Goal: Information Seeking & Learning: Learn about a topic

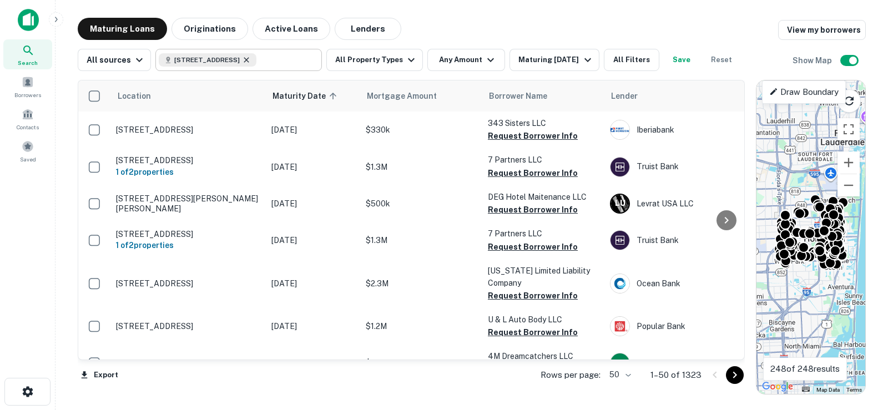
click at [251, 61] on icon at bounding box center [246, 60] width 9 height 9
type input "**********"
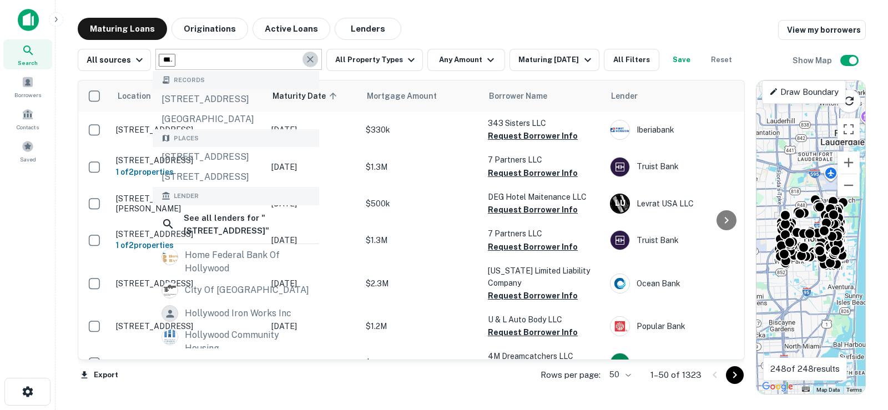
click at [307, 63] on icon "Clear" at bounding box center [310, 59] width 11 height 11
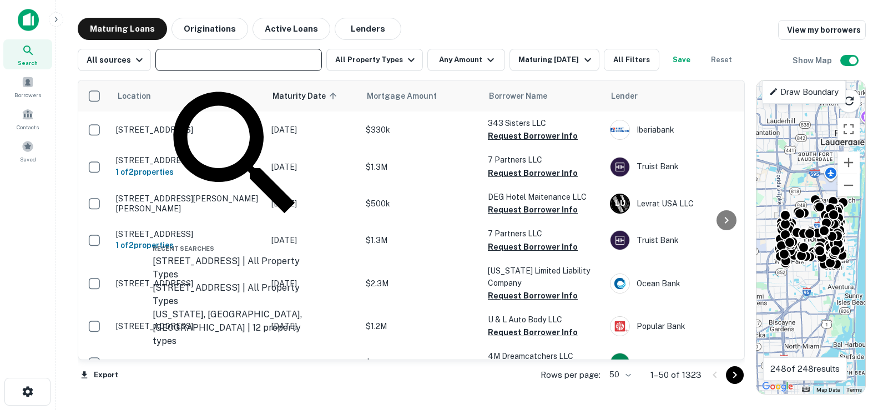
click at [556, 72] on div "Location Maturity Date sorted ascending Mortgage Amount Borrower Name Lender Pu…" at bounding box center [472, 233] width 788 height 324
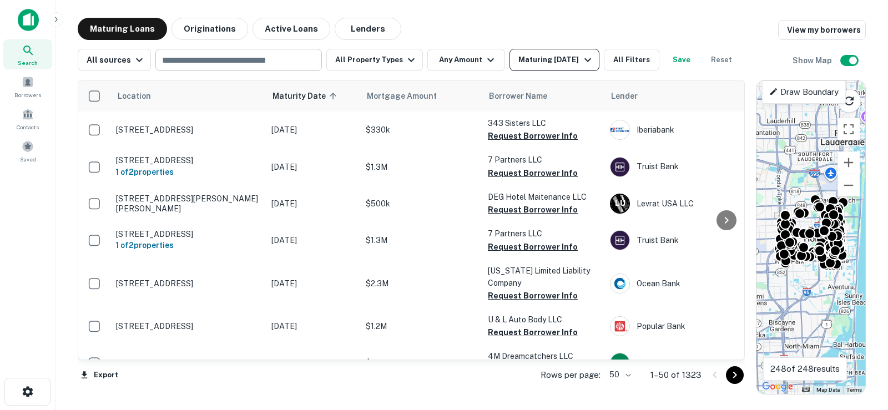
click at [564, 64] on div "Maturing In 6 Months" at bounding box center [557, 59] width 76 height 13
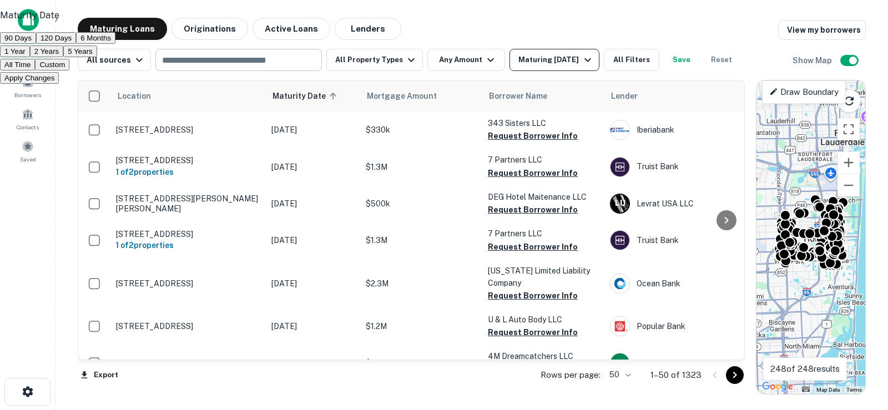
click at [564, 64] on div at bounding box center [444, 205] width 888 height 410
click at [634, 61] on div at bounding box center [444, 205] width 888 height 410
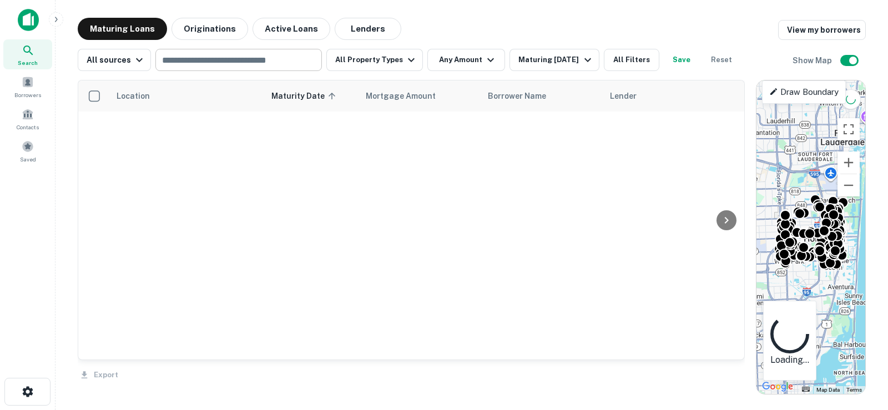
click at [636, 61] on button "All Filters" at bounding box center [632, 60] width 56 height 22
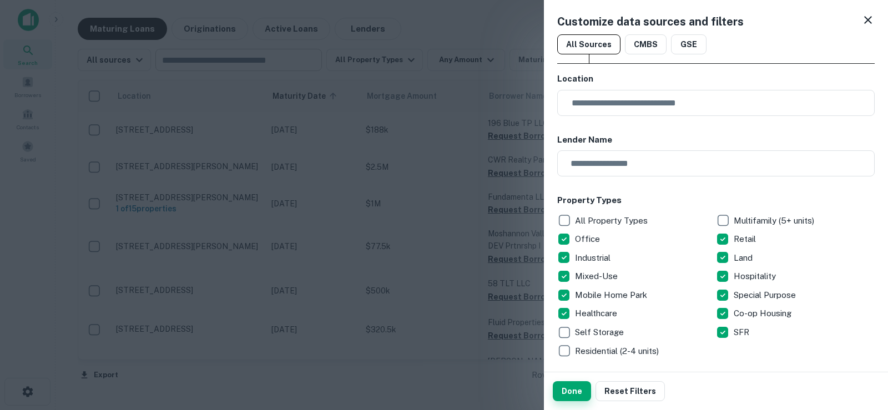
click at [558, 387] on button "Done" at bounding box center [572, 391] width 38 height 20
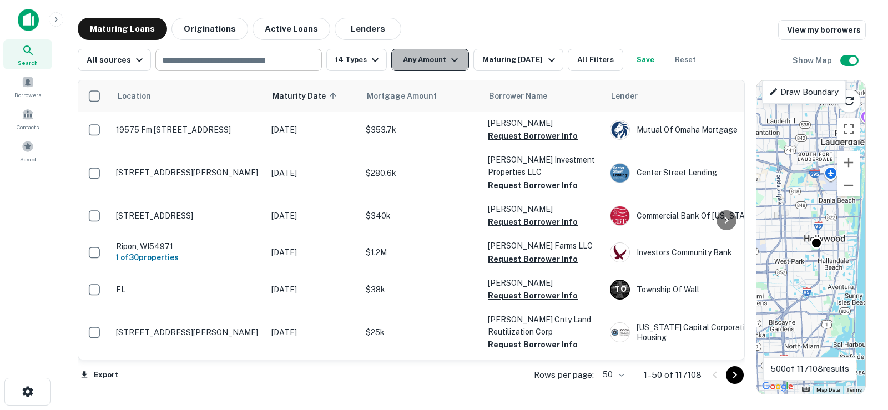
click at [438, 59] on button "Any Amount" at bounding box center [430, 60] width 78 height 22
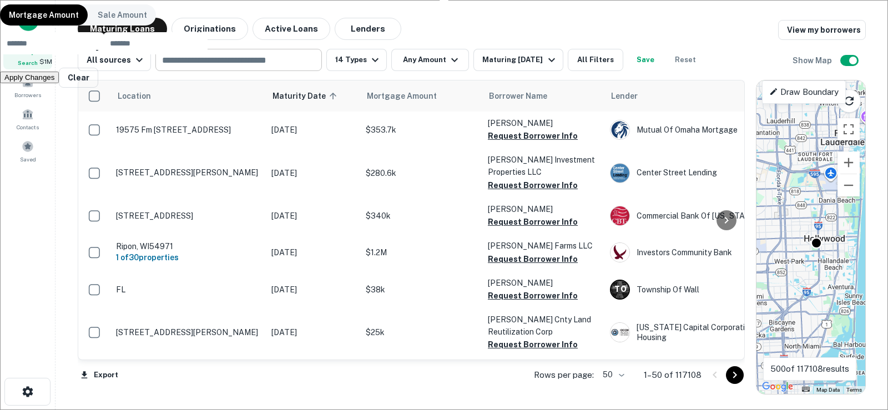
type input "*******"
click at [59, 83] on button "Apply Changes" at bounding box center [29, 78] width 59 height 12
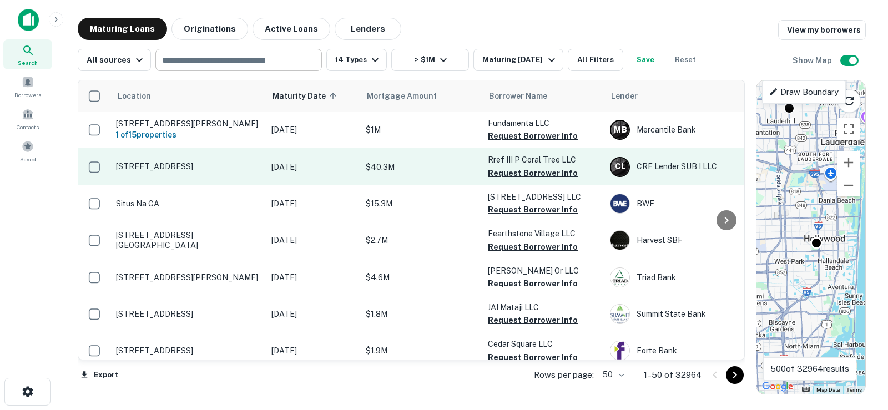
click at [200, 172] on p "12959 Coral Tree Pl Los Angeles, CA90066" at bounding box center [188, 167] width 144 height 10
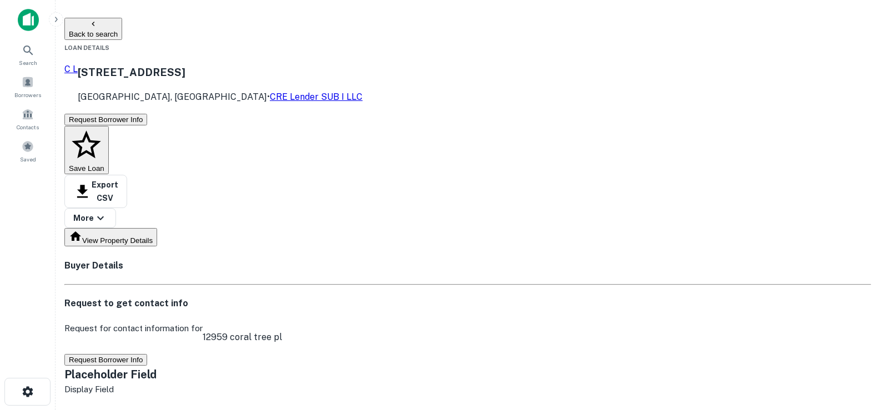
click at [147, 354] on button "Request Borrower Info" at bounding box center [105, 360] width 83 height 12
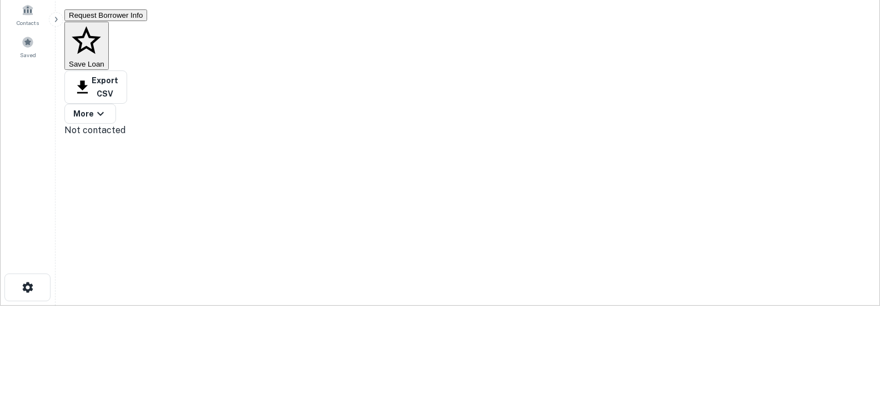
scroll to position [56, 0]
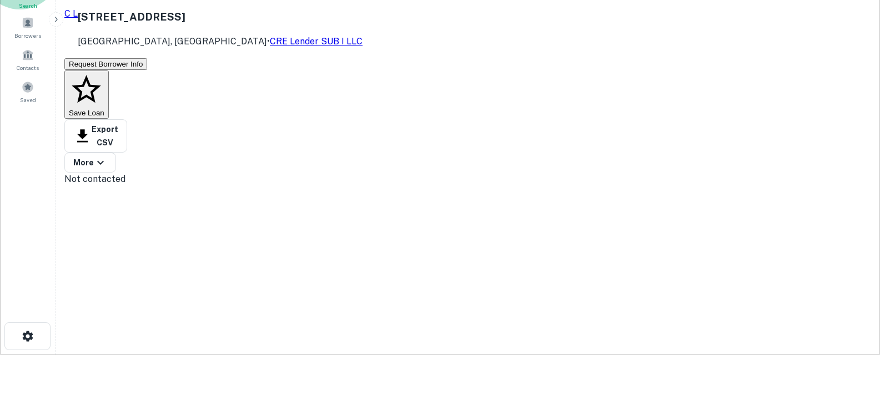
click at [23, 9] on span "Search" at bounding box center [27, 5] width 49 height 9
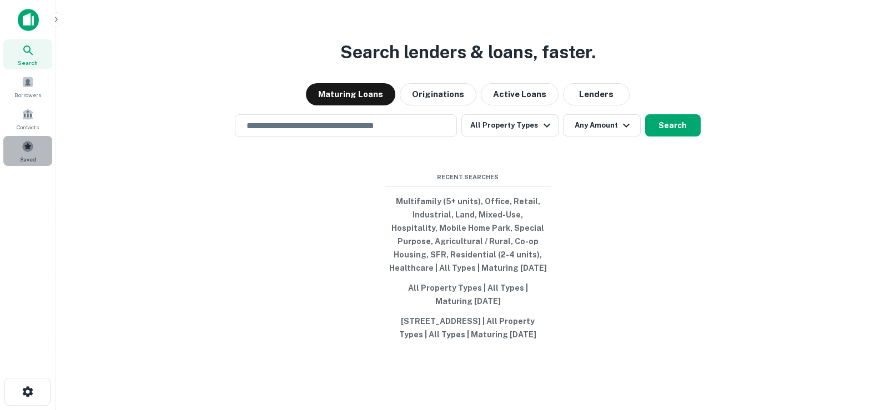
click at [33, 145] on span at bounding box center [28, 146] width 12 height 12
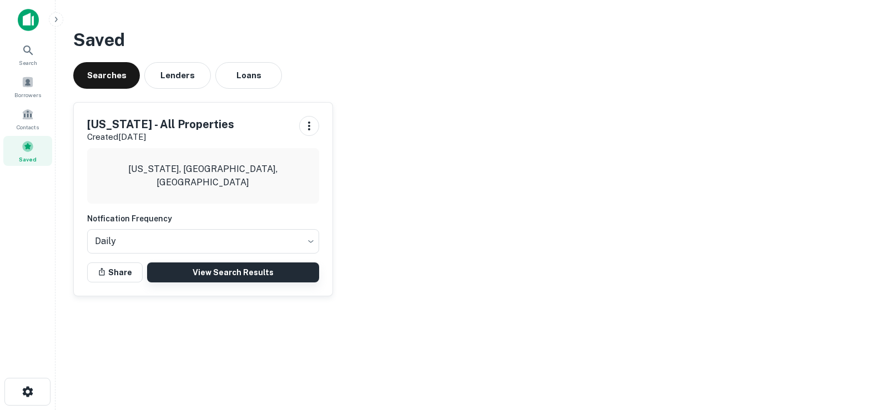
click at [246, 274] on link "View Search Results" at bounding box center [233, 273] width 172 height 20
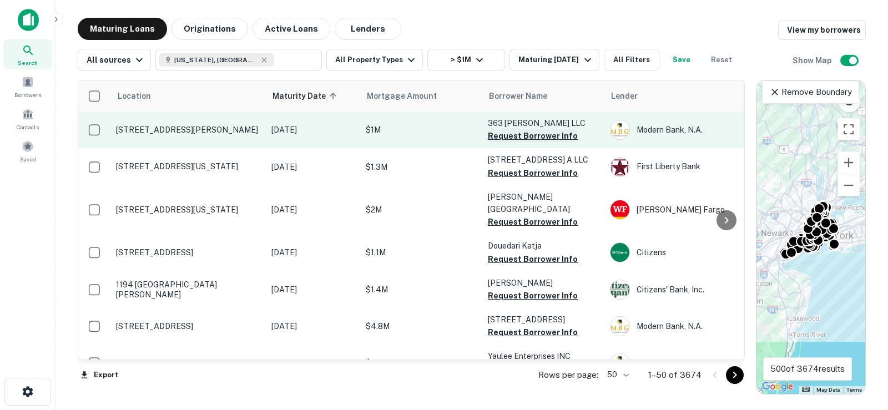
click at [541, 137] on button "Request Borrower Info" at bounding box center [533, 135] width 90 height 13
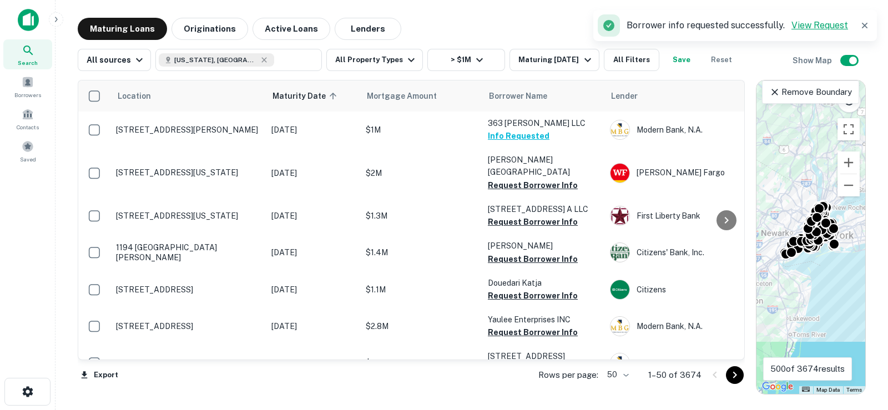
click at [800, 28] on link "View Request" at bounding box center [820, 25] width 57 height 11
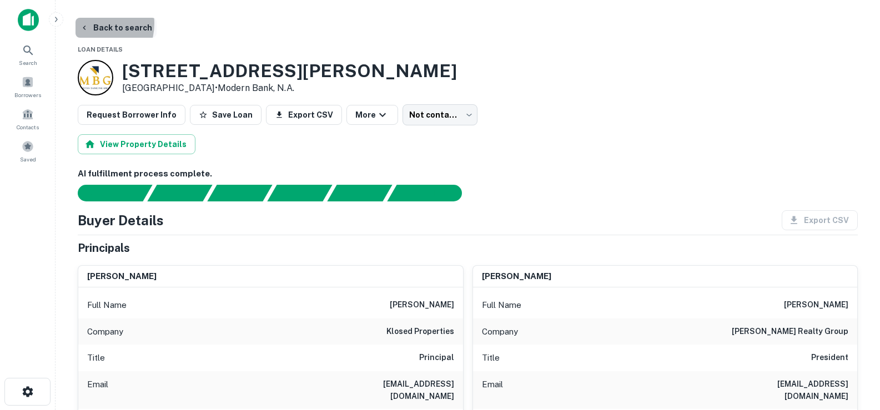
click at [88, 23] on icon "button" at bounding box center [84, 27] width 9 height 9
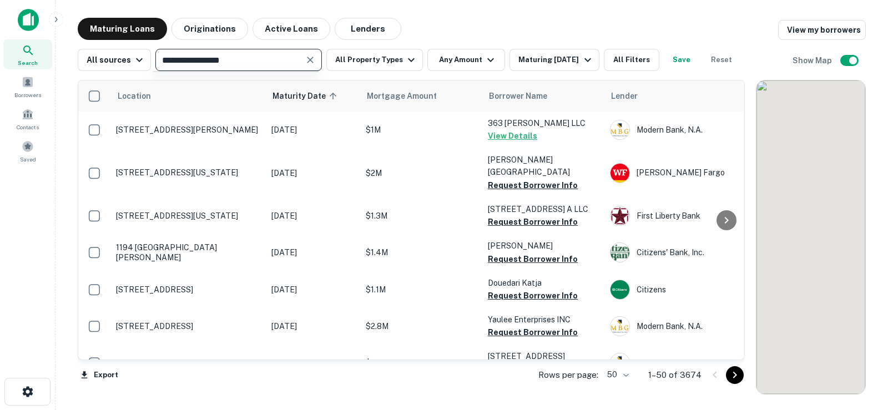
click at [72, 56] on div "**********" at bounding box center [471, 206] width 815 height 377
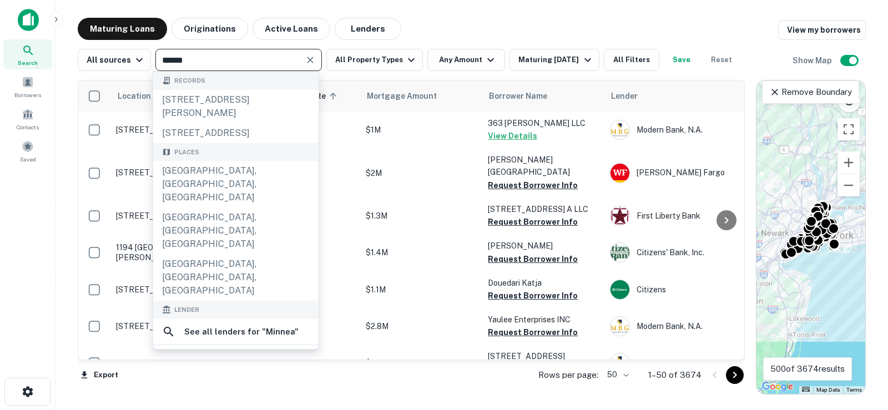
type input "*******"
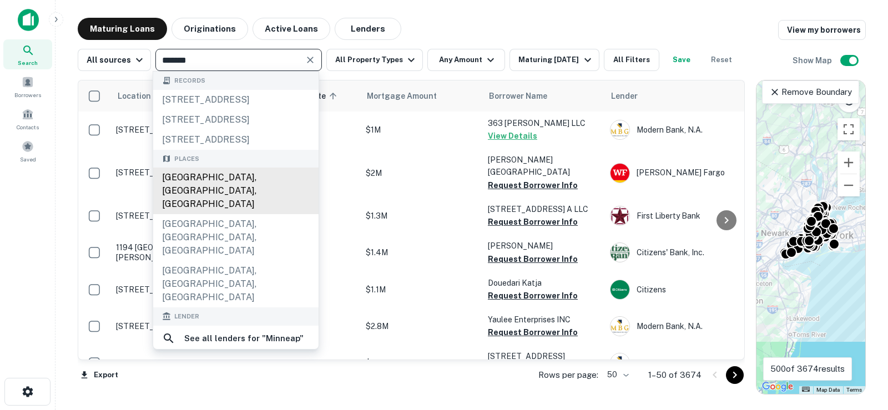
click at [218, 210] on div "[GEOGRAPHIC_DATA], [GEOGRAPHIC_DATA], [GEOGRAPHIC_DATA]" at bounding box center [235, 191] width 165 height 47
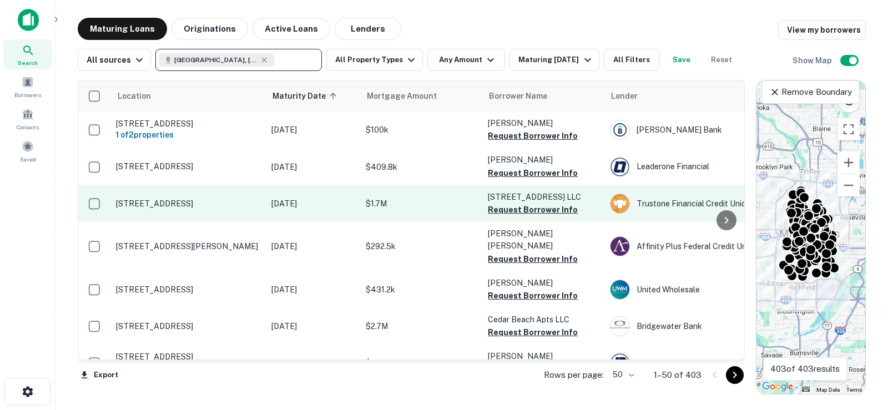
click at [250, 200] on p "[STREET_ADDRESS]" at bounding box center [188, 204] width 144 height 10
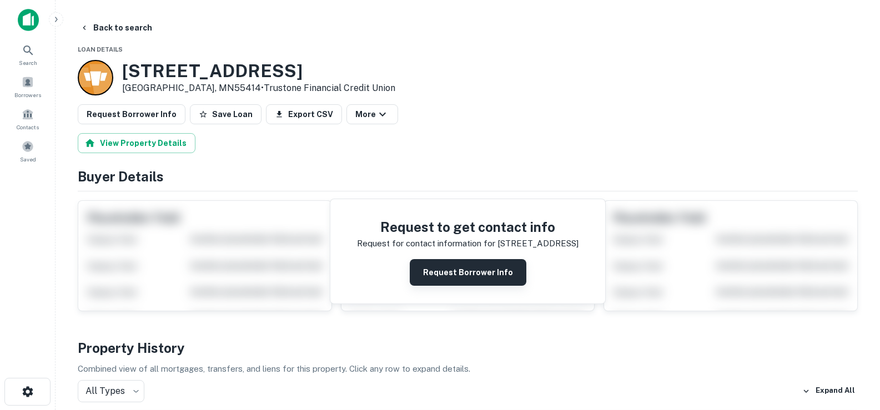
click at [456, 281] on button "Request Borrower Info" at bounding box center [468, 272] width 117 height 27
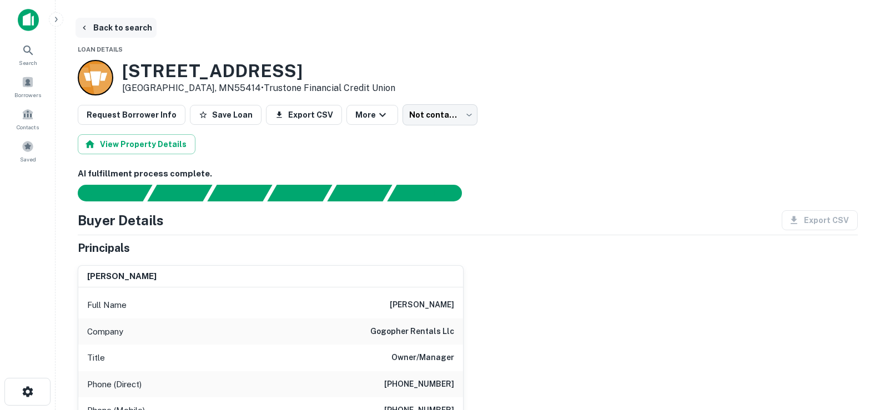
click at [90, 26] on button "Back to search" at bounding box center [116, 28] width 81 height 20
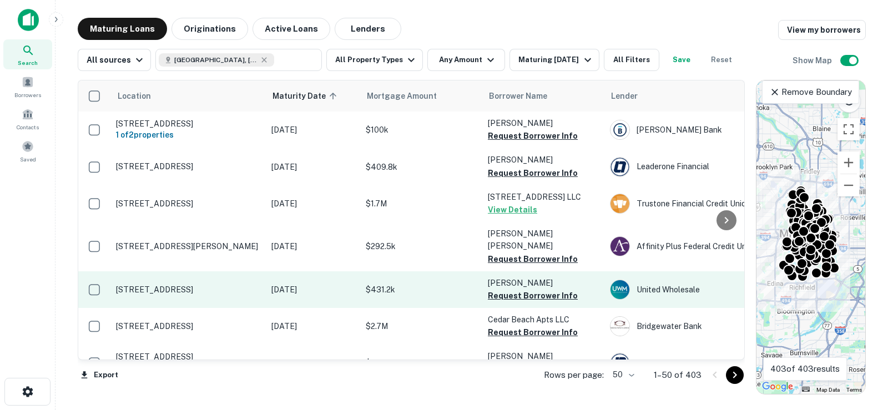
scroll to position [56, 0]
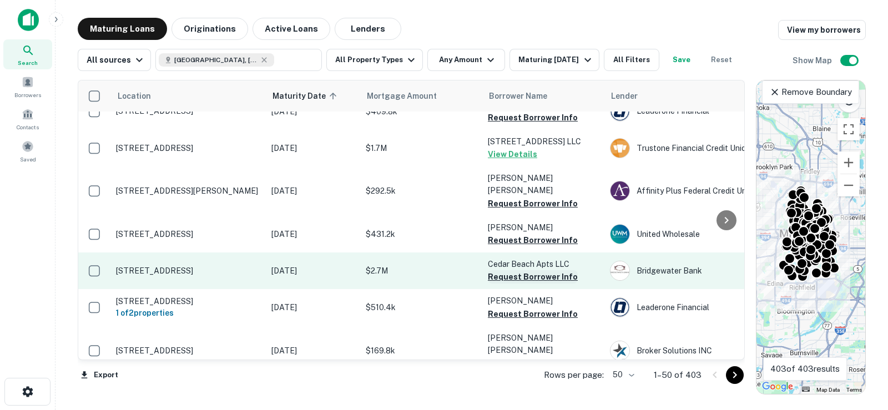
click at [525, 270] on button "Request Borrower Info" at bounding box center [533, 276] width 90 height 13
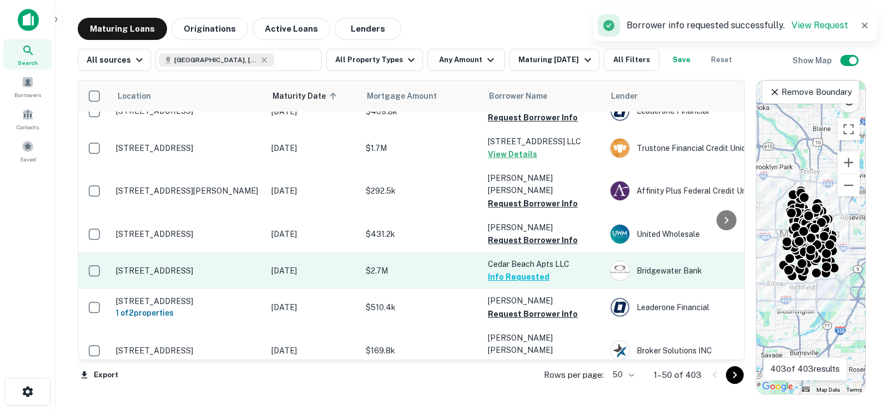
click at [527, 270] on button "Info Requested" at bounding box center [519, 276] width 62 height 13
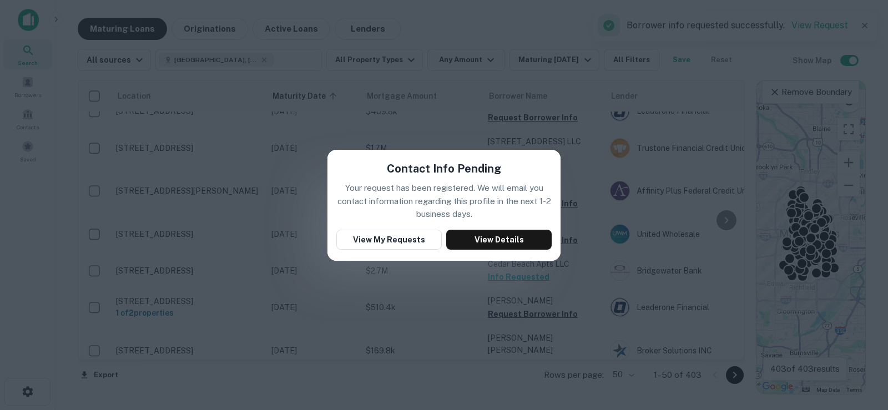
drag, startPoint x: 736, startPoint y: 48, endPoint x: 801, endPoint y: 45, distance: 64.5
click at [739, 48] on div "Contact Info Pending Your request has been registered. We will email you contac…" at bounding box center [444, 205] width 888 height 410
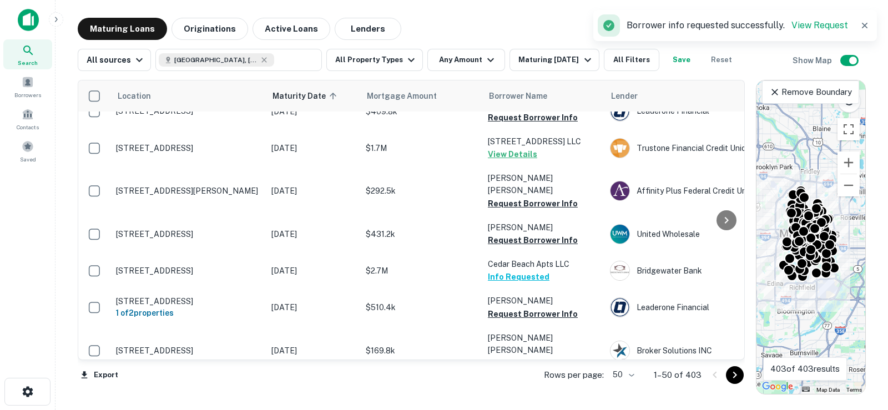
click at [813, 32] on div "Borrower info requested successfully. View Request" at bounding box center [723, 25] width 250 height 22
click at [816, 27] on link "View Request" at bounding box center [820, 25] width 57 height 11
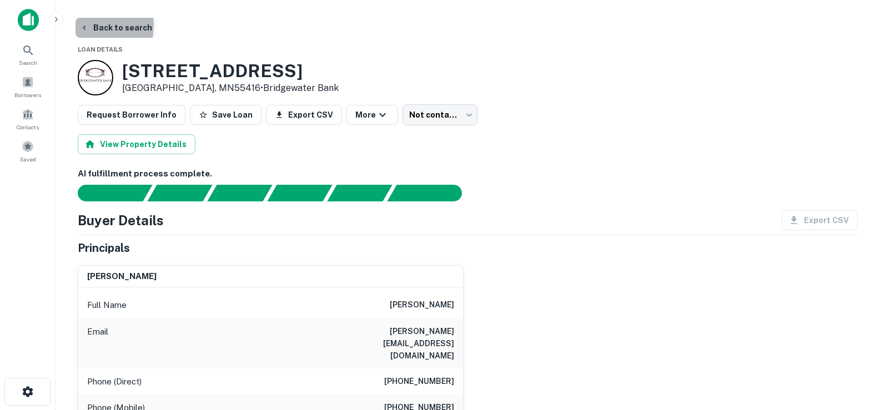
click at [84, 25] on icon "button" at bounding box center [84, 27] width 9 height 9
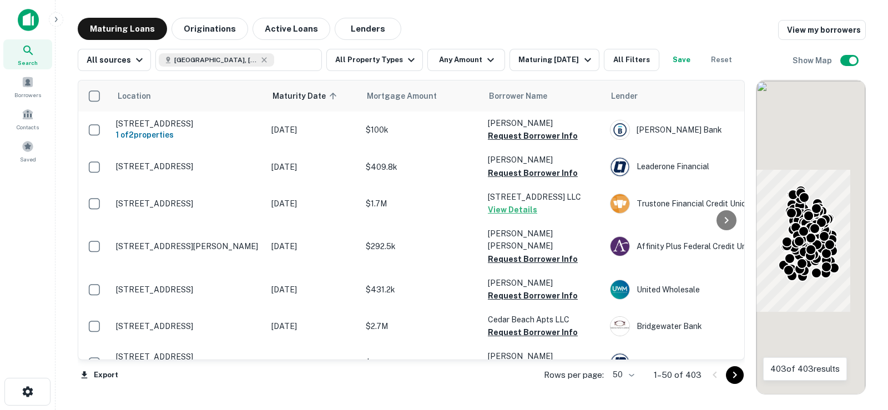
scroll to position [56, 0]
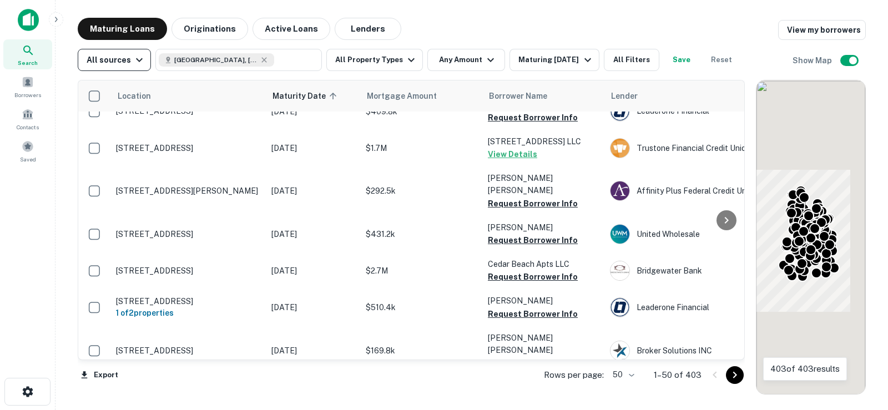
click at [137, 57] on icon "button" at bounding box center [139, 59] width 13 height 13
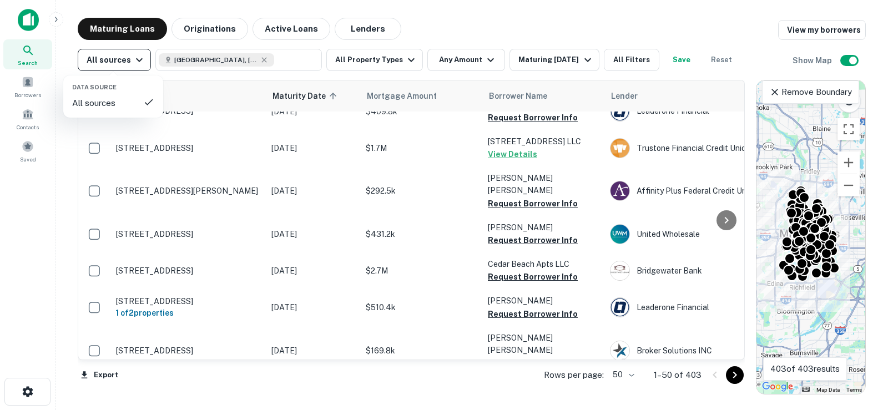
click at [137, 57] on div at bounding box center [444, 205] width 888 height 410
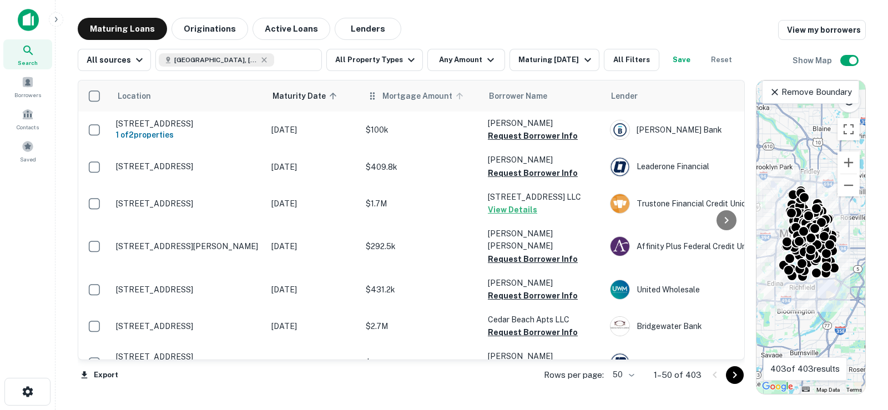
click at [399, 102] on span "Mortgage Amount" at bounding box center [425, 95] width 84 height 13
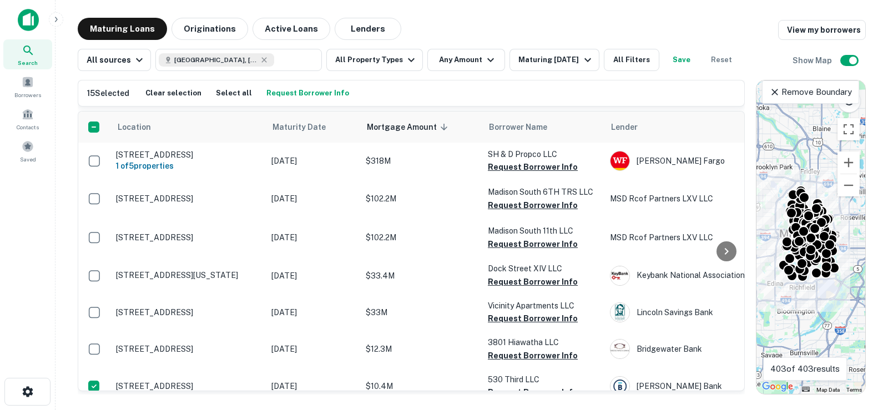
click at [305, 95] on button "Request Borrower Info" at bounding box center [308, 93] width 88 height 17
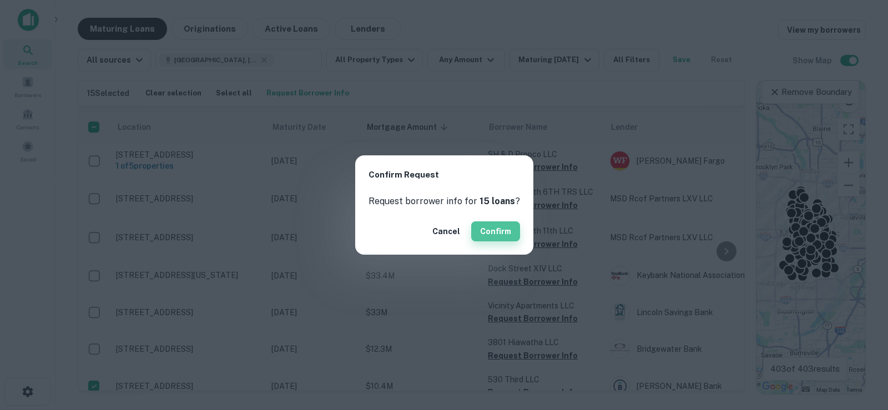
click at [494, 227] on button "Confirm" at bounding box center [495, 232] width 49 height 20
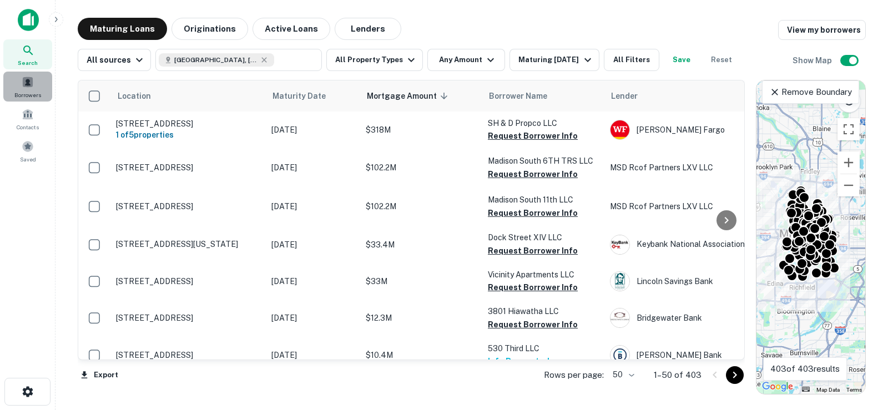
click at [37, 95] on span "Borrowers" at bounding box center [27, 95] width 27 height 9
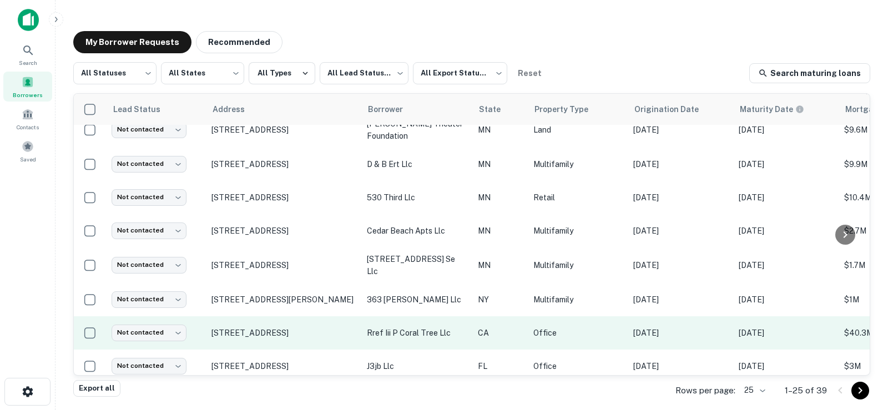
scroll to position [389, 0]
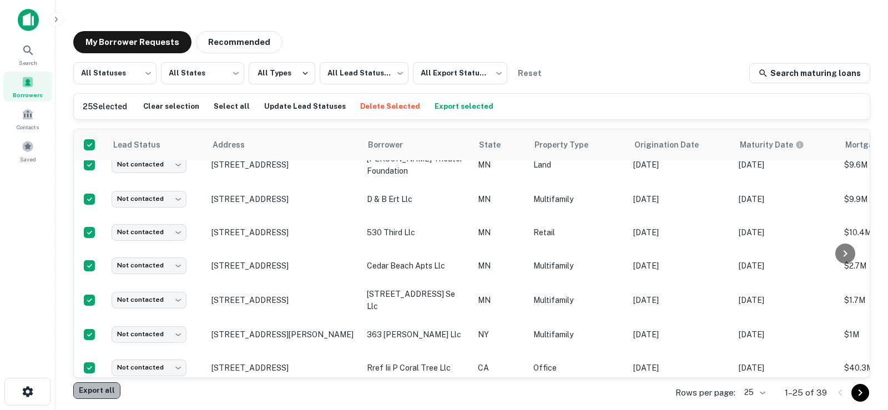
click at [97, 397] on button "Export all" at bounding box center [96, 391] width 47 height 17
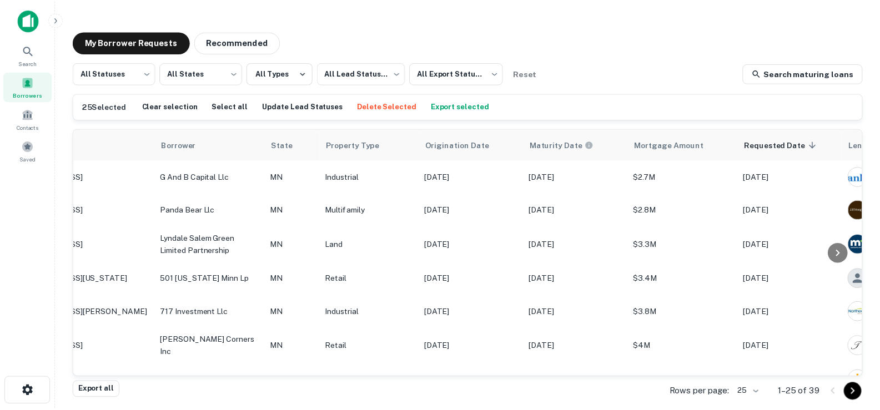
scroll to position [0, 0]
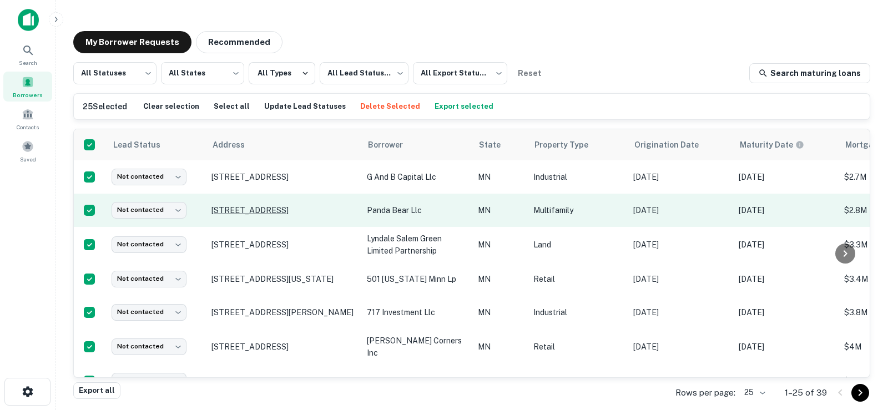
click at [319, 209] on p "[STREET_ADDRESS]" at bounding box center [284, 210] width 144 height 10
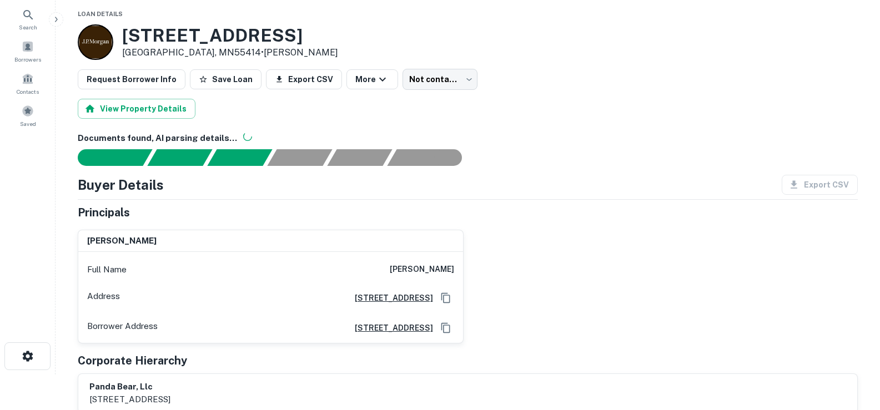
scroll to position [56, 0]
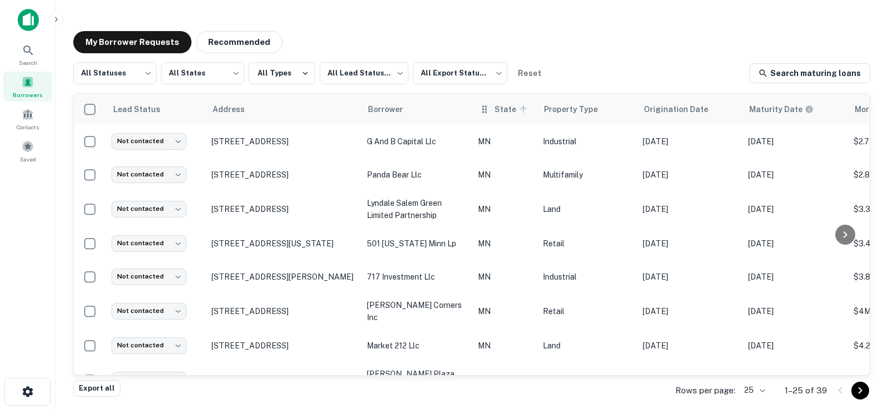
click at [512, 110] on span "State" at bounding box center [513, 109] width 36 height 13
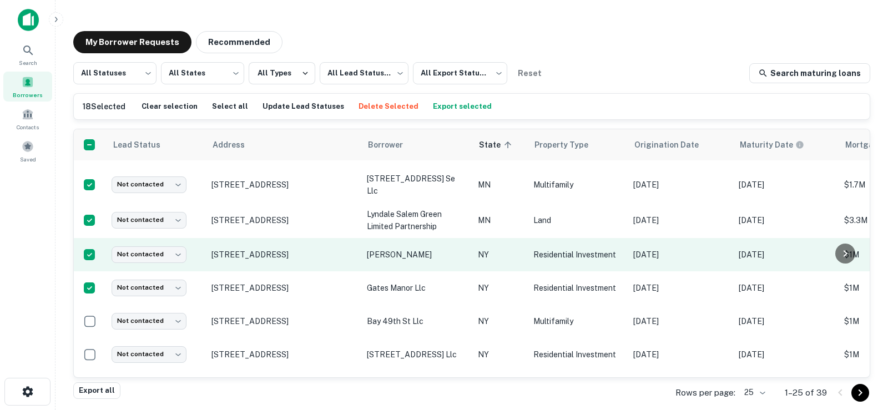
scroll to position [534, 0]
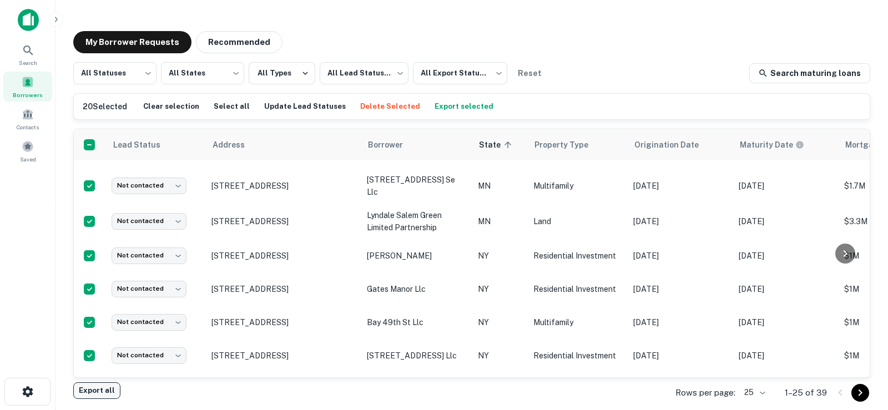
click at [98, 389] on button "Export all" at bounding box center [96, 391] width 47 height 17
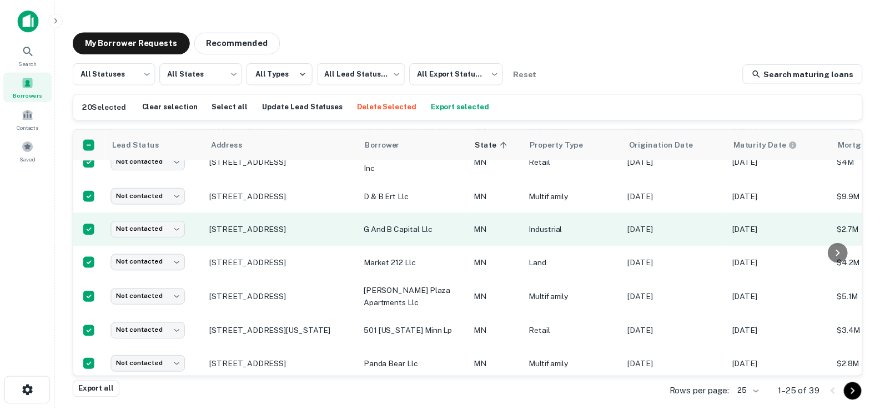
scroll to position [278, 0]
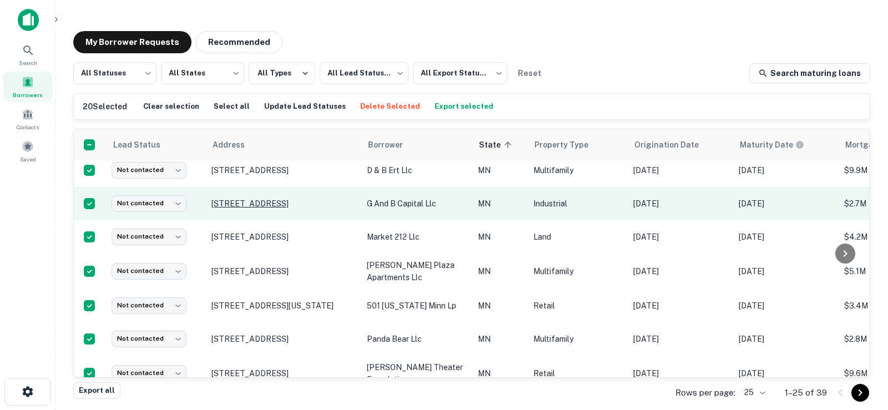
click at [274, 199] on p "[STREET_ADDRESS]" at bounding box center [284, 204] width 144 height 10
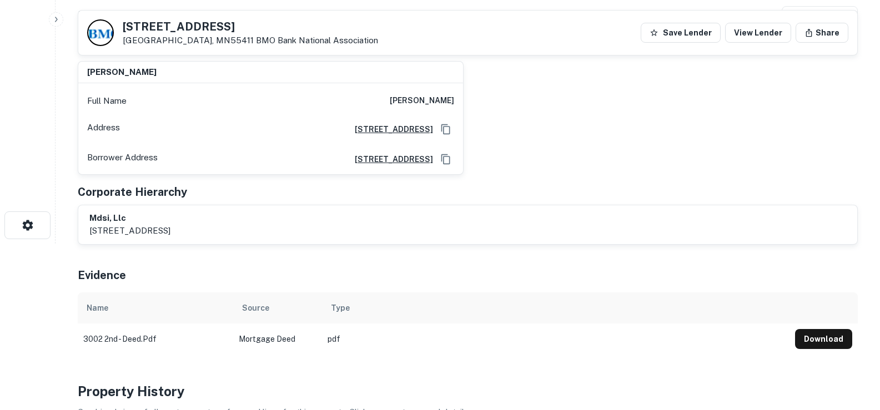
scroll to position [56, 0]
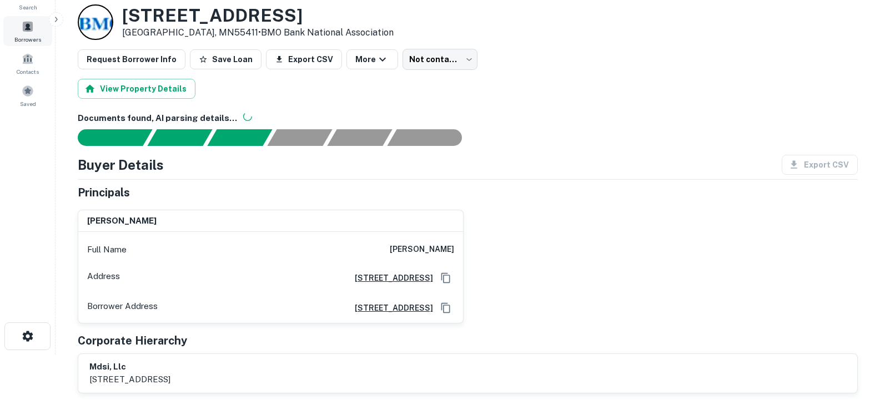
click at [27, 33] on div "Borrowers" at bounding box center [27, 31] width 49 height 30
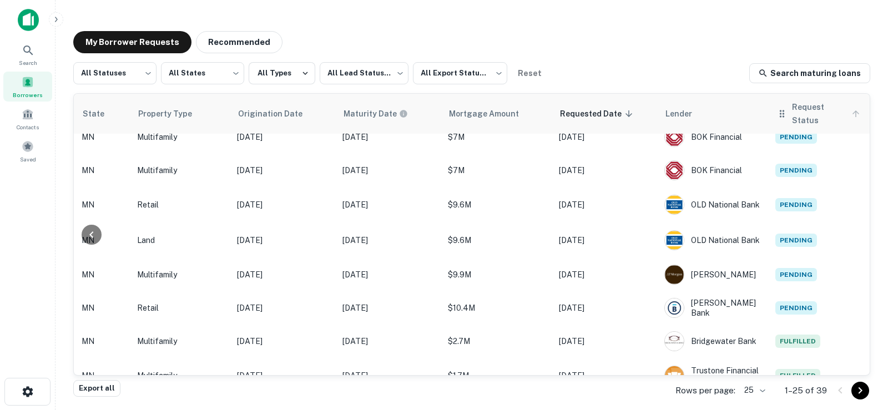
click at [817, 105] on span "Request Status" at bounding box center [827, 113] width 71 height 27
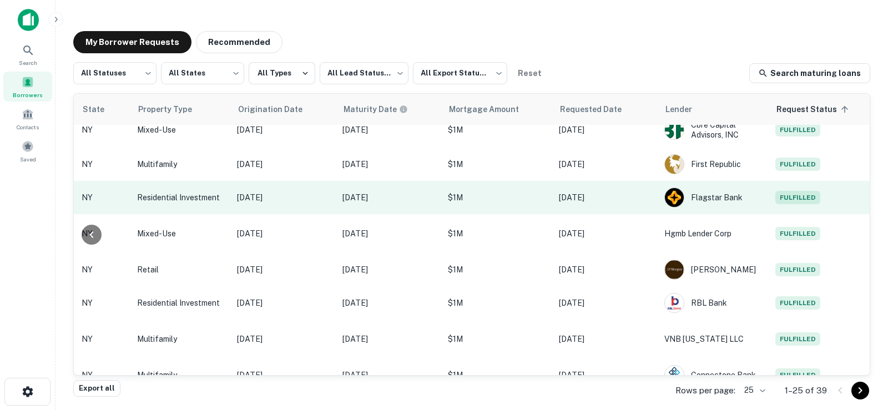
scroll to position [621, 404]
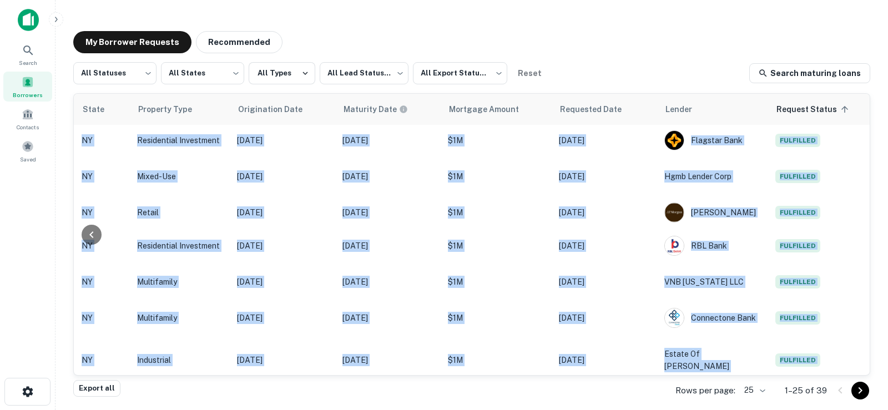
drag, startPoint x: 607, startPoint y: 375, endPoint x: 500, endPoint y: 382, distance: 107.9
click at [500, 380] on div "All Statuses *** ​ All States *** ​ All Types All Lead Statuses *** ​ All Expor…" at bounding box center [471, 221] width 797 height 318
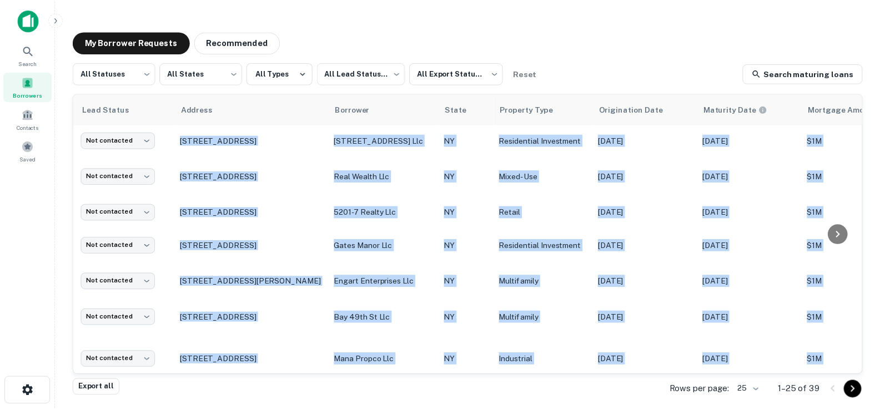
scroll to position [621, 0]
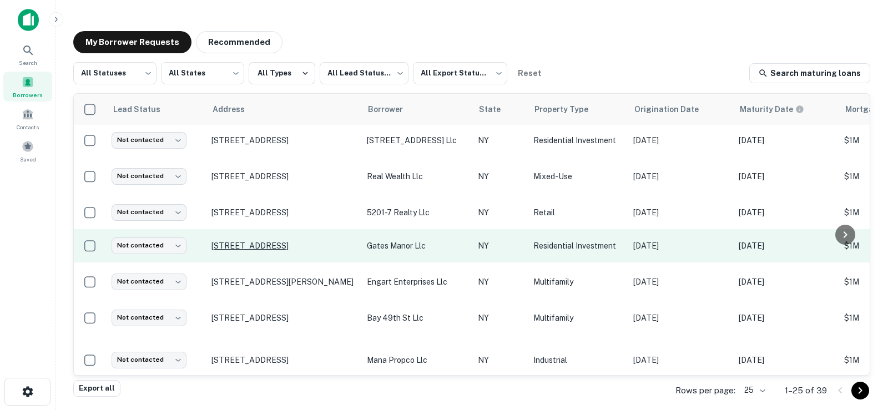
click at [267, 241] on p "[STREET_ADDRESS]" at bounding box center [284, 246] width 144 height 10
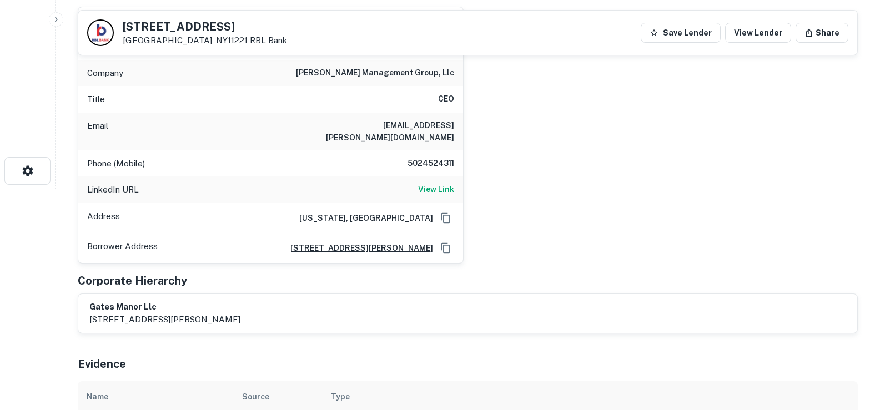
scroll to position [222, 0]
click at [56, 26] on button "button" at bounding box center [56, 19] width 14 height 14
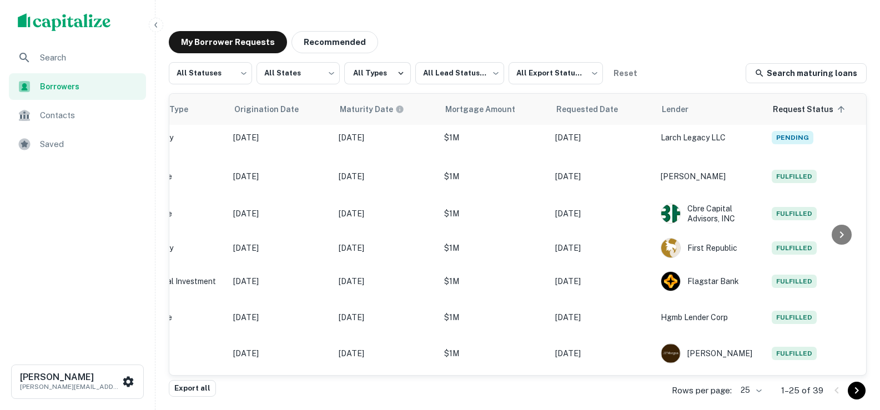
scroll to position [480, 0]
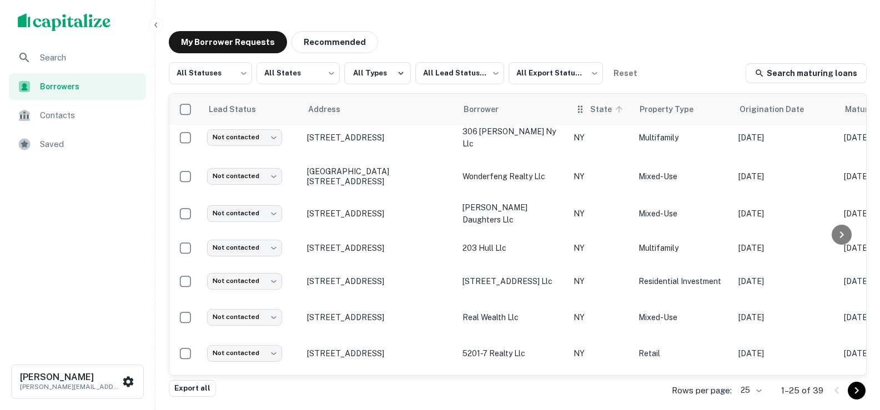
click at [590, 112] on span "State" at bounding box center [608, 109] width 36 height 13
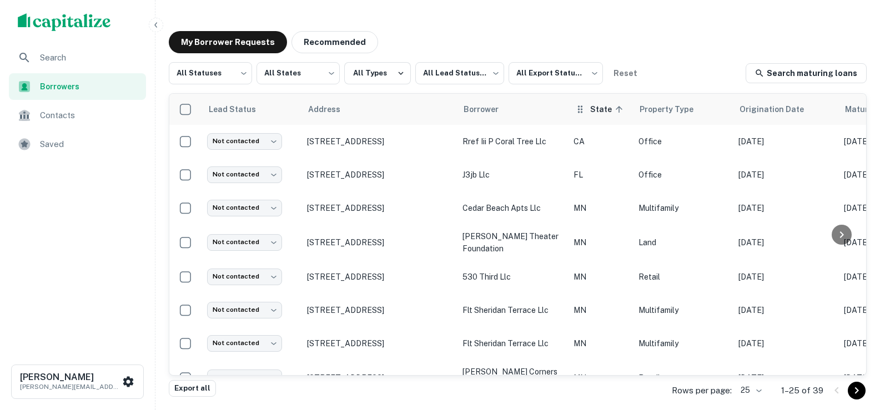
click at [581, 109] on icon at bounding box center [580, 108] width 4 height 7
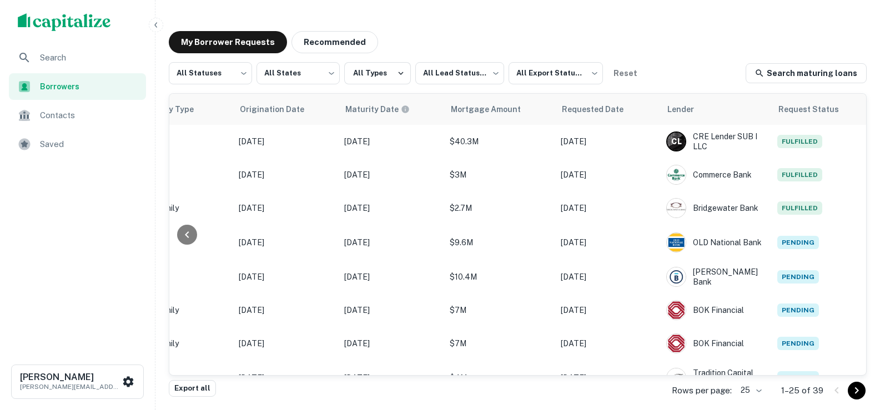
scroll to position [0, 504]
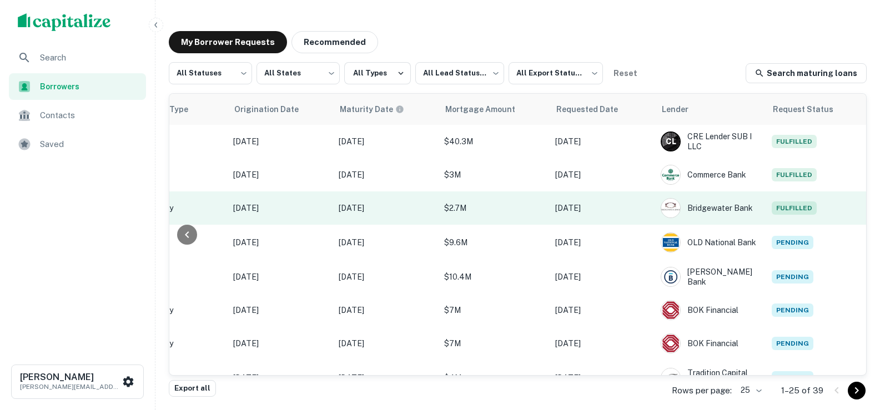
click at [301, 212] on p "[DATE]" at bounding box center [280, 208] width 94 height 12
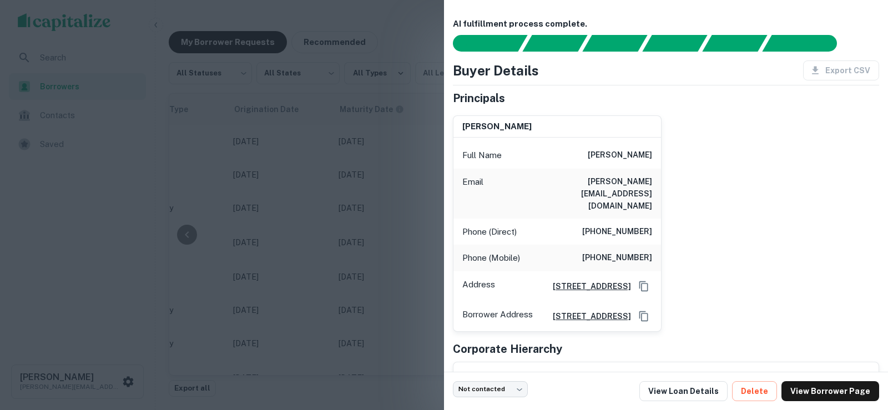
click at [365, 103] on div at bounding box center [444, 205] width 888 height 410
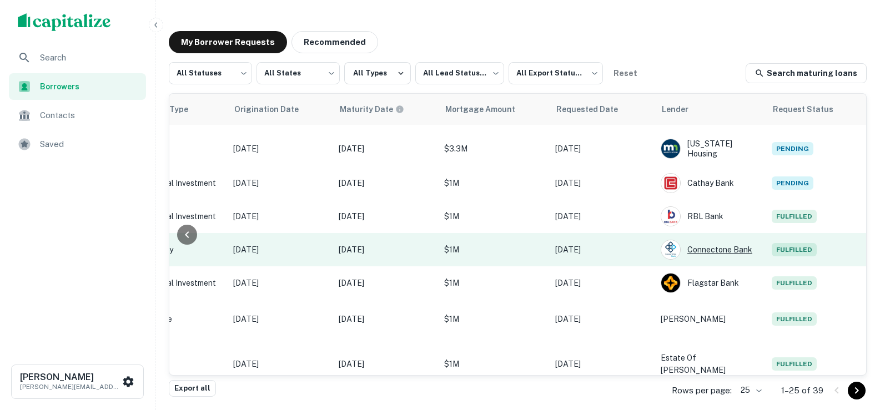
scroll to position [612, 496]
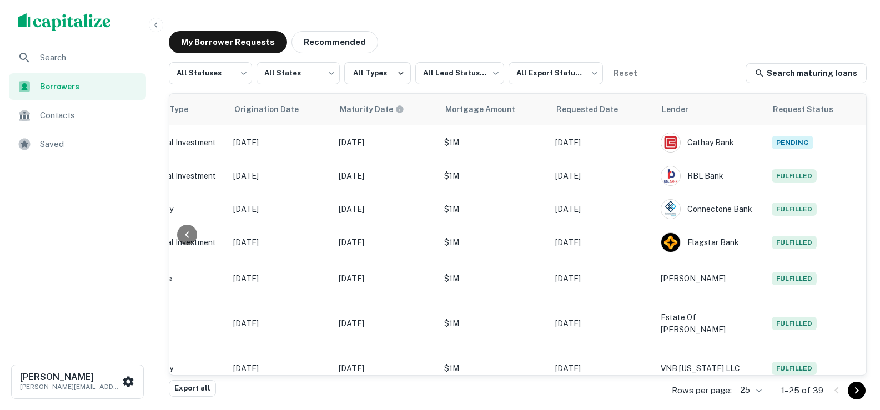
drag, startPoint x: 637, startPoint y: 376, endPoint x: 626, endPoint y: 375, distance: 10.6
click at [626, 375] on div "Lead Status Address Borrower State sorted ascending Property Type Origination D…" at bounding box center [518, 234] width 698 height 283
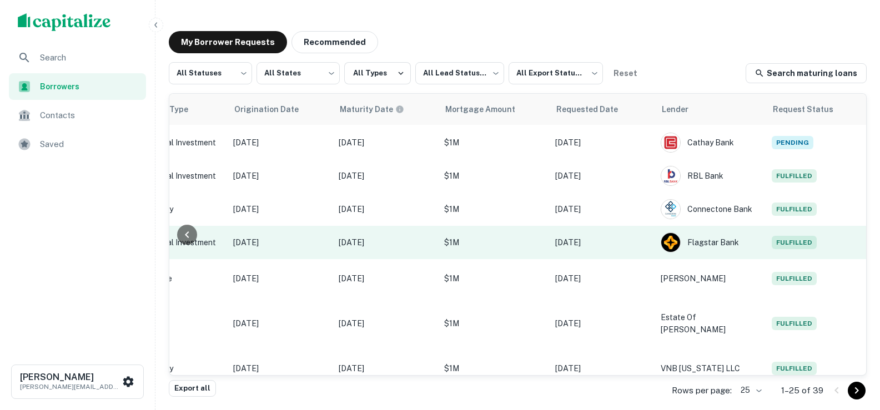
click at [637, 247] on td "[DATE]" at bounding box center [602, 242] width 105 height 33
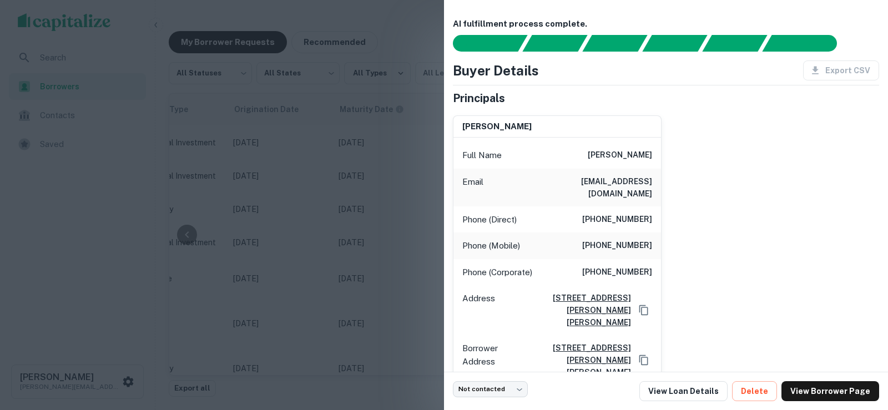
click at [307, 57] on div at bounding box center [444, 205] width 888 height 410
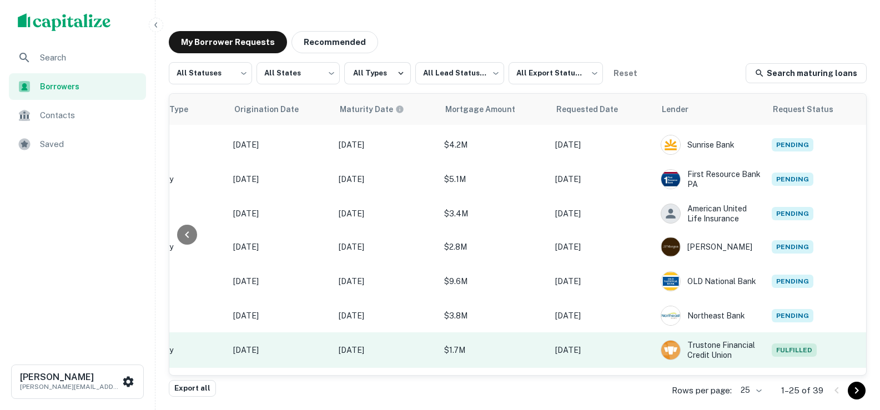
scroll to position [390, 496]
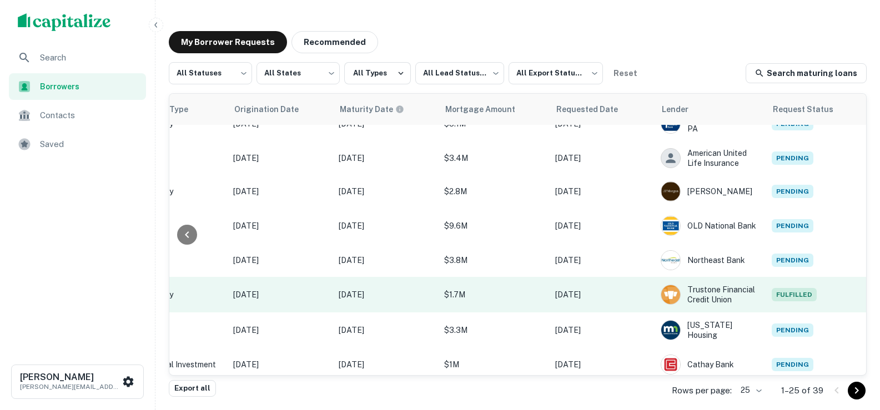
click at [535, 289] on p "$1.7M" at bounding box center [494, 295] width 100 height 12
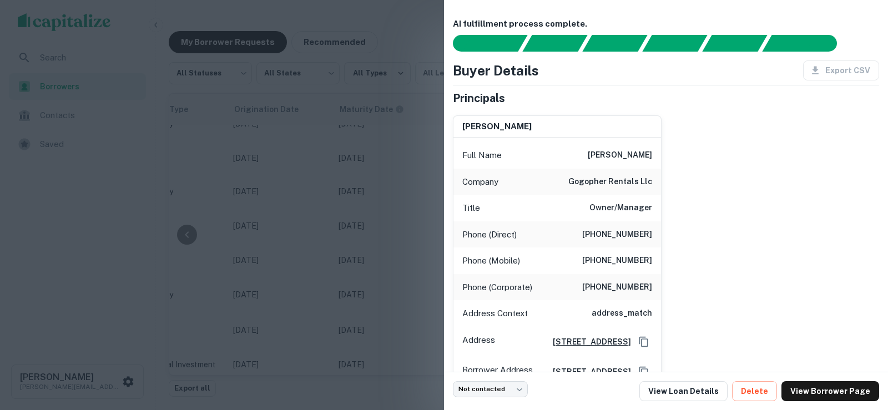
click at [405, 248] on div at bounding box center [444, 205] width 888 height 410
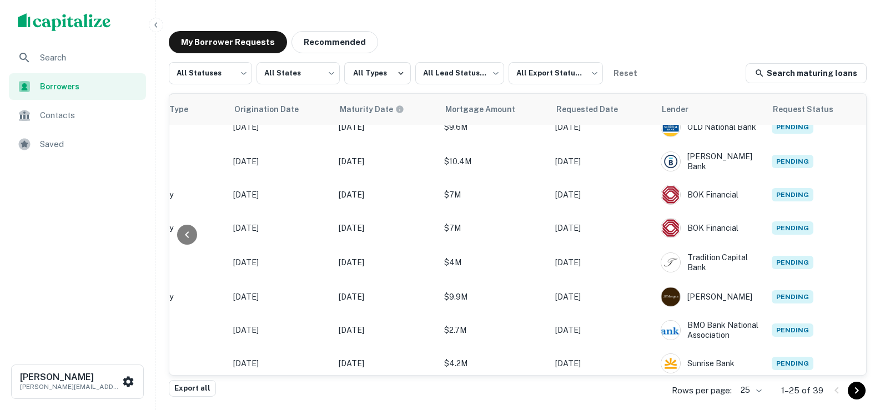
scroll to position [1, 496]
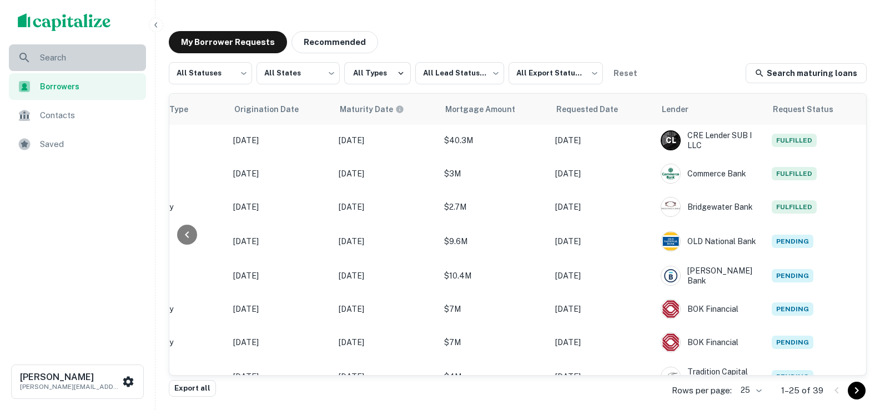
click at [56, 58] on span "Search" at bounding box center [89, 57] width 99 height 13
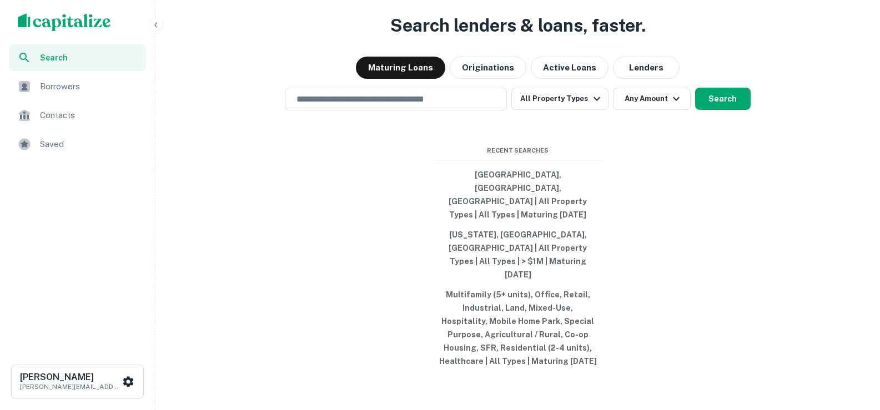
click at [48, 145] on span "Saved" at bounding box center [89, 144] width 99 height 13
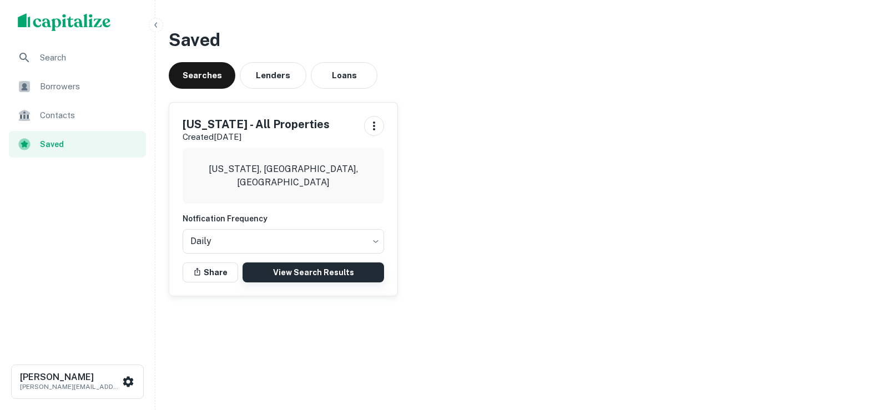
click at [315, 277] on link "View Search Results" at bounding box center [314, 273] width 142 height 20
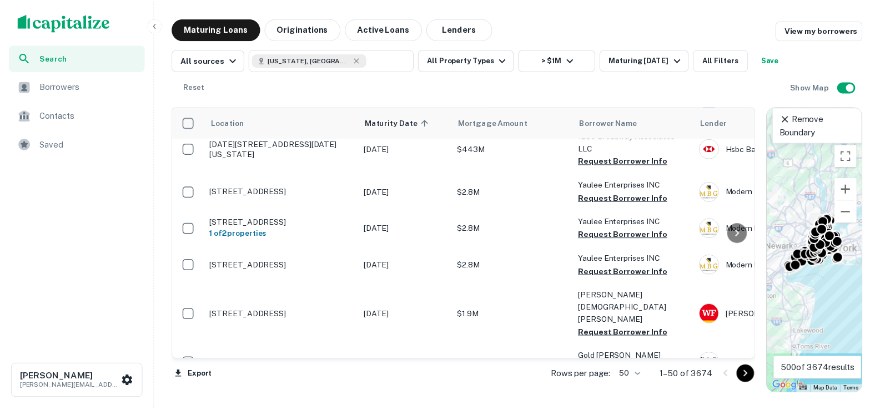
scroll to position [500, 0]
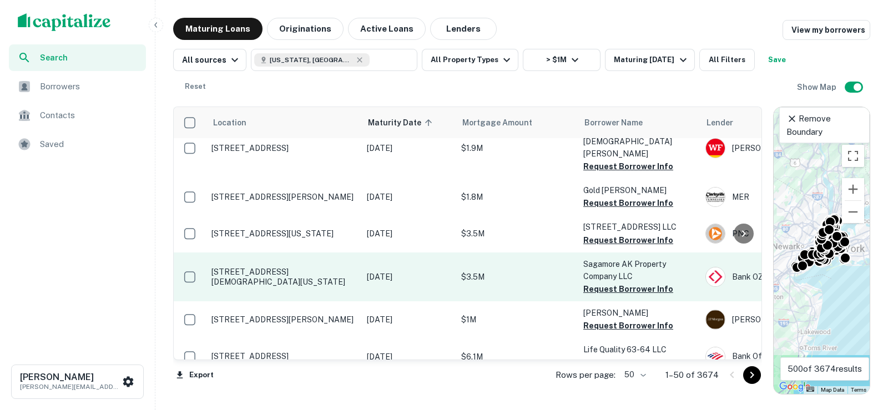
click at [446, 271] on p "[DATE]" at bounding box center [408, 277] width 83 height 12
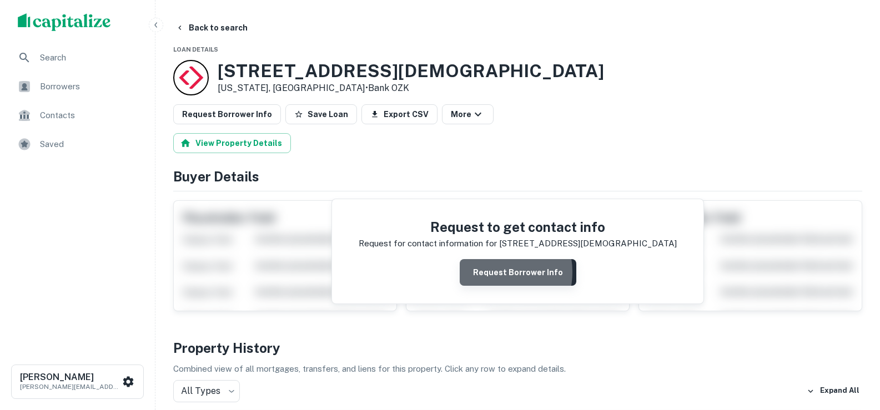
click at [491, 272] on button "Request Borrower Info" at bounding box center [518, 272] width 117 height 27
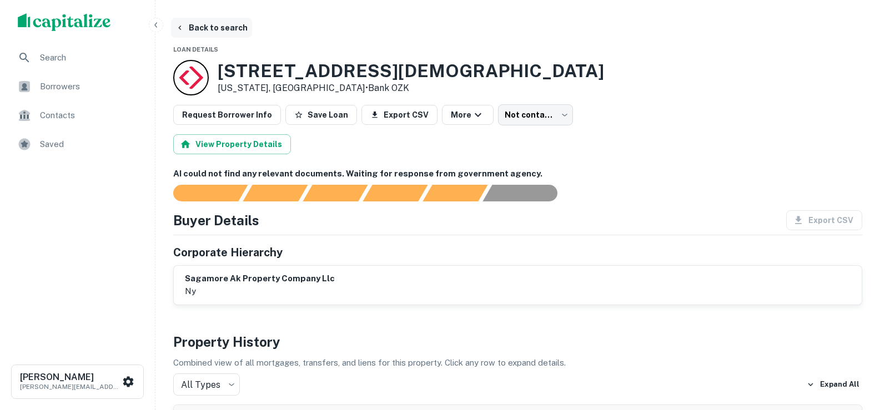
click at [189, 31] on button "Back to search" at bounding box center [211, 28] width 81 height 20
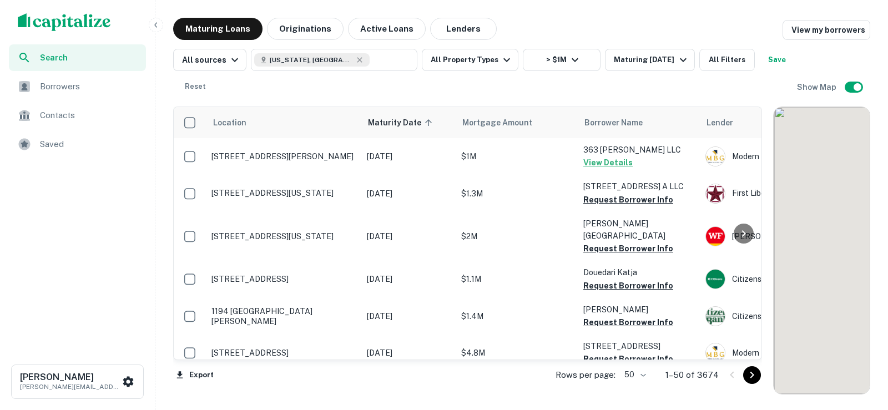
scroll to position [500, 0]
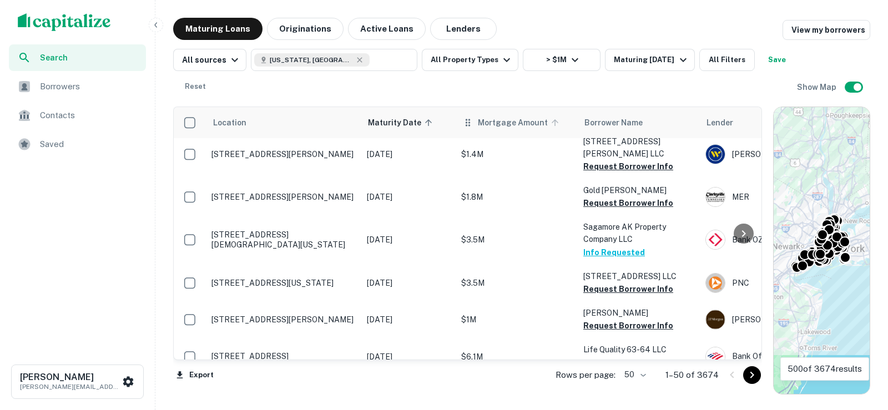
drag, startPoint x: 785, startPoint y: 122, endPoint x: 476, endPoint y: 128, distance: 308.2
click at [806, 123] on div "Location Maturity Date sorted ascending Mortgage Amount Borrower Name Lender Pu…" at bounding box center [521, 246] width 697 height 297
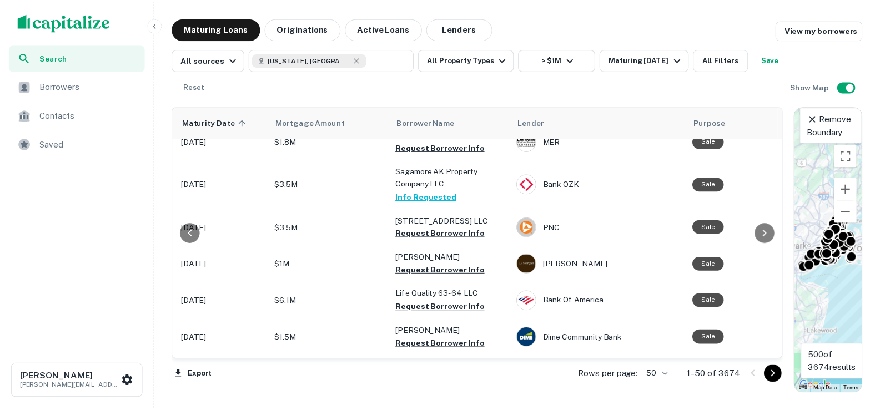
scroll to position [555, 0]
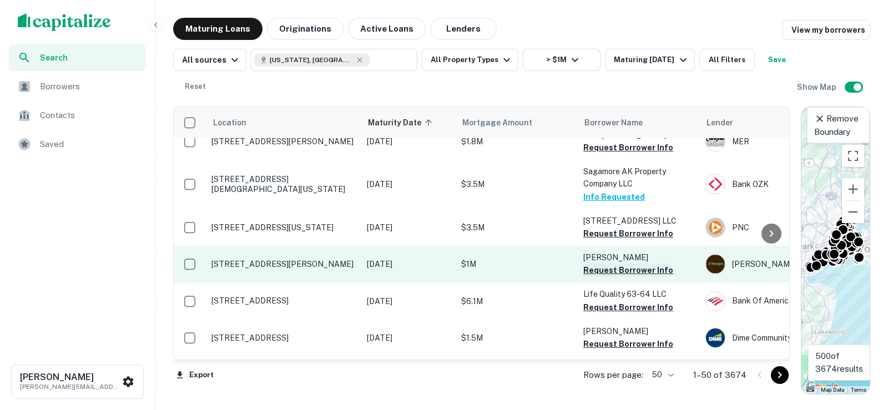
click at [604, 264] on button "Request Borrower Info" at bounding box center [629, 270] width 90 height 13
click at [608, 252] on p "Fitzpatrick James C" at bounding box center [639, 258] width 111 height 12
click at [561, 258] on p "$1M" at bounding box center [516, 264] width 111 height 12
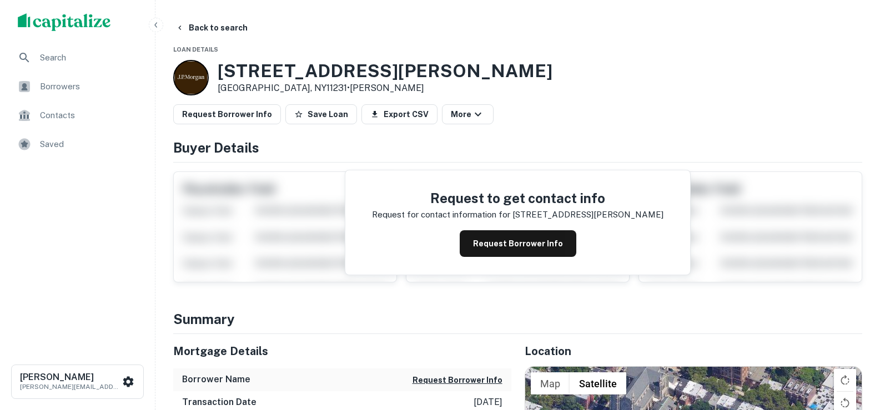
click at [73, 89] on span "Borrowers" at bounding box center [89, 86] width 99 height 13
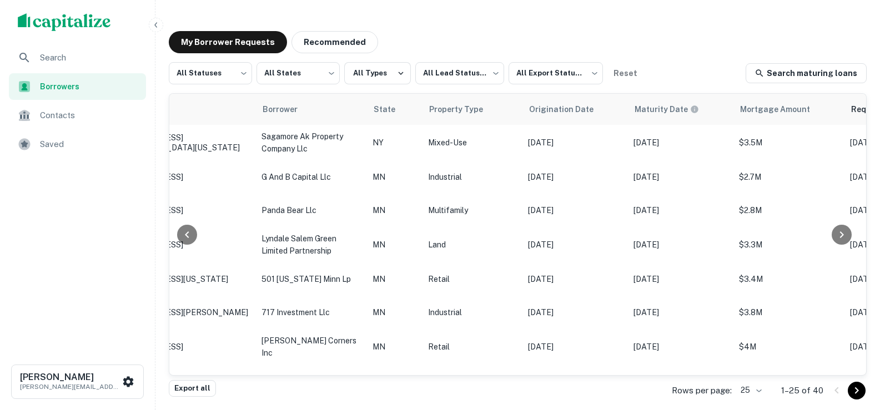
scroll to position [0, 193]
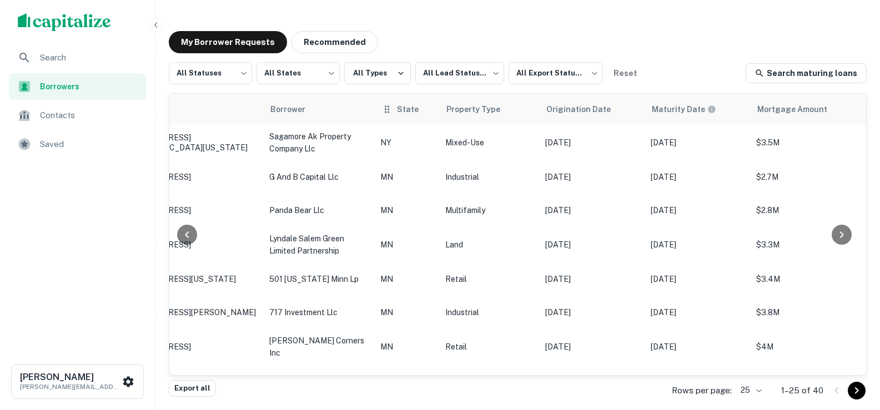
click at [394, 108] on div "State" at bounding box center [407, 109] width 52 height 13
click at [407, 114] on span "State" at bounding box center [415, 109] width 36 height 13
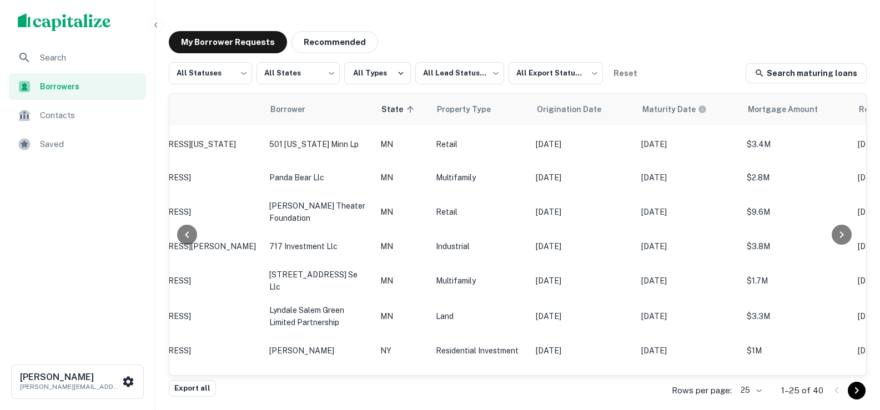
drag, startPoint x: 553, startPoint y: 375, endPoint x: 584, endPoint y: 370, distance: 31.5
click at [584, 370] on div "Lead Status Address Borrower State sorted ascending Property Type Origination D…" at bounding box center [517, 234] width 697 height 281
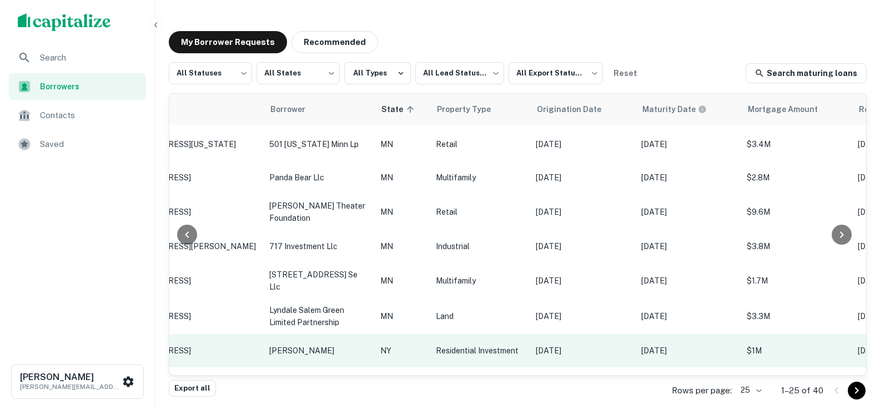
scroll to position [419, 193]
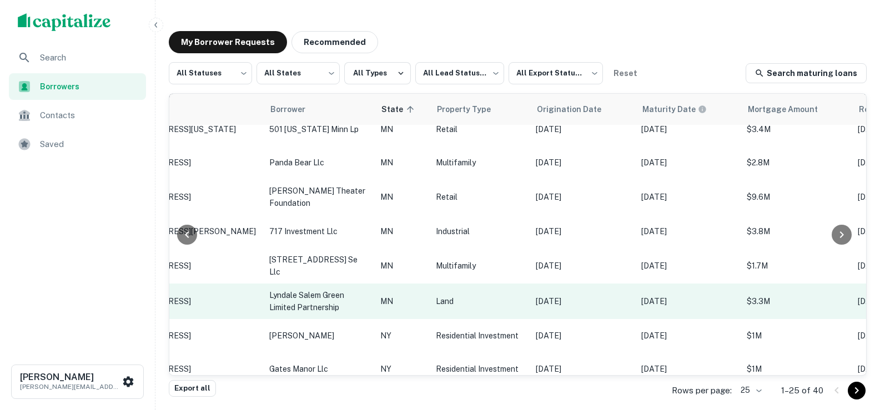
click at [525, 284] on td "Land" at bounding box center [480, 302] width 100 height 36
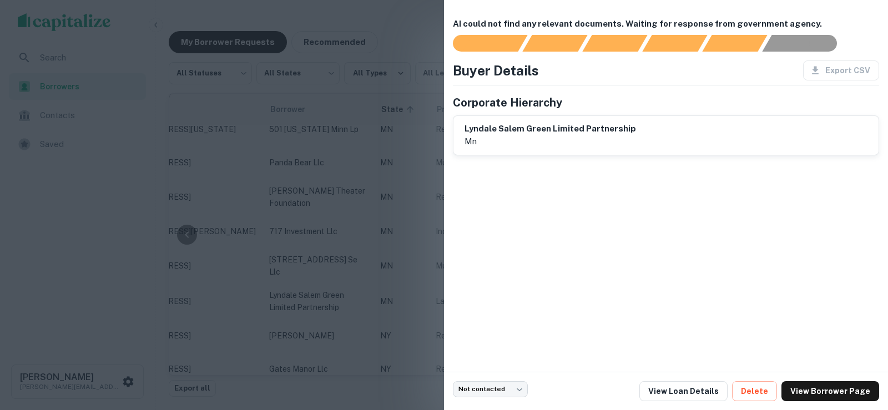
click at [394, 122] on div at bounding box center [444, 205] width 888 height 410
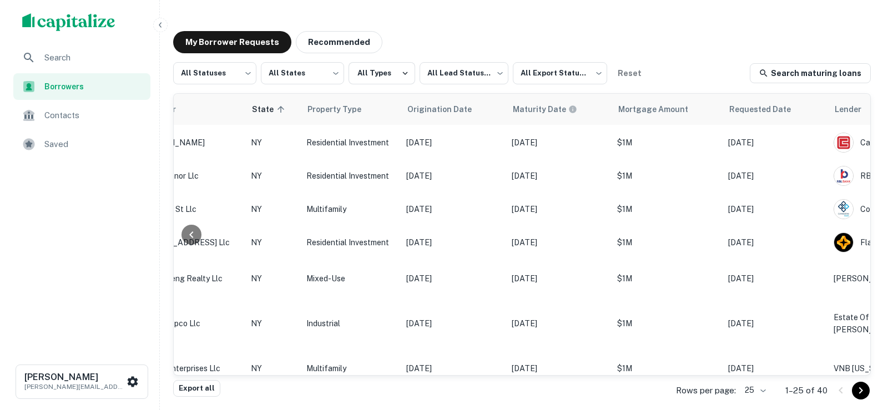
scroll to position [612, 504]
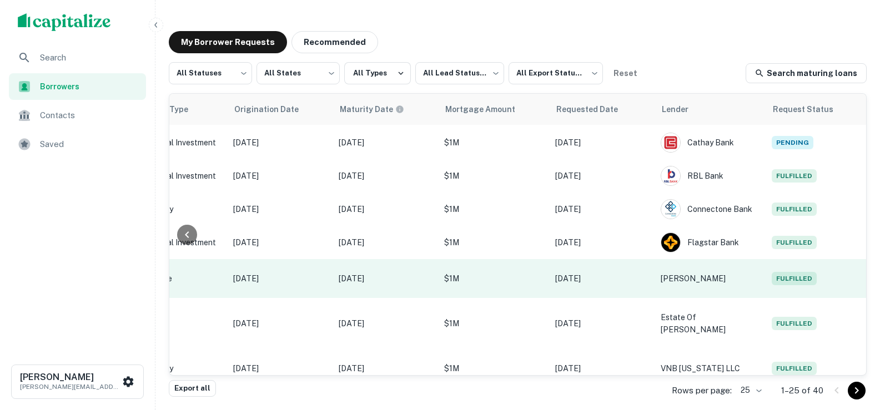
click at [510, 273] on p "$1M" at bounding box center [494, 279] width 100 height 12
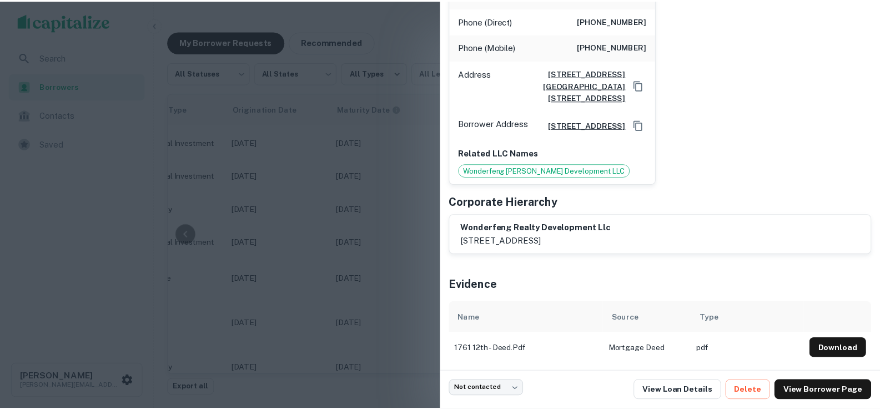
scroll to position [0, 0]
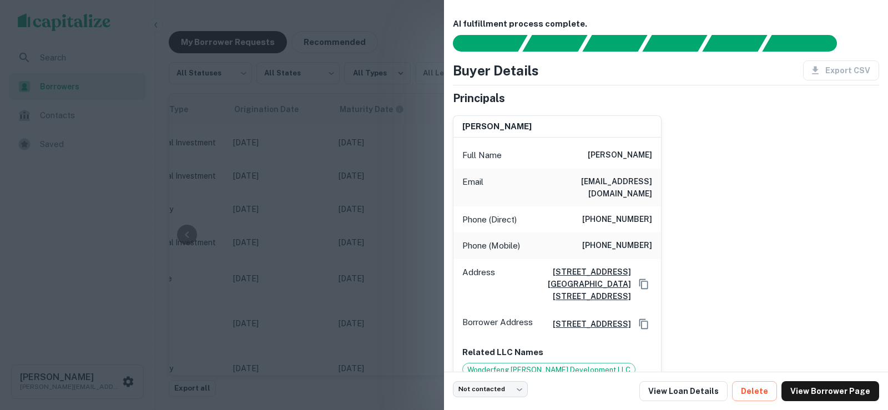
click at [387, 192] on div at bounding box center [444, 205] width 888 height 410
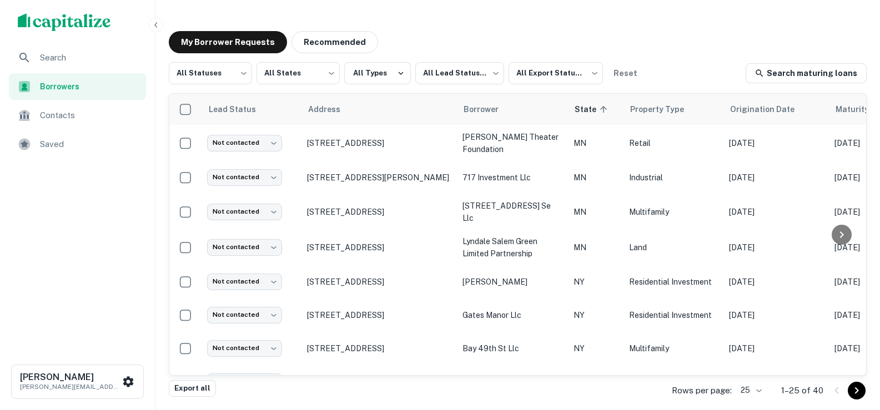
scroll to position [612, 0]
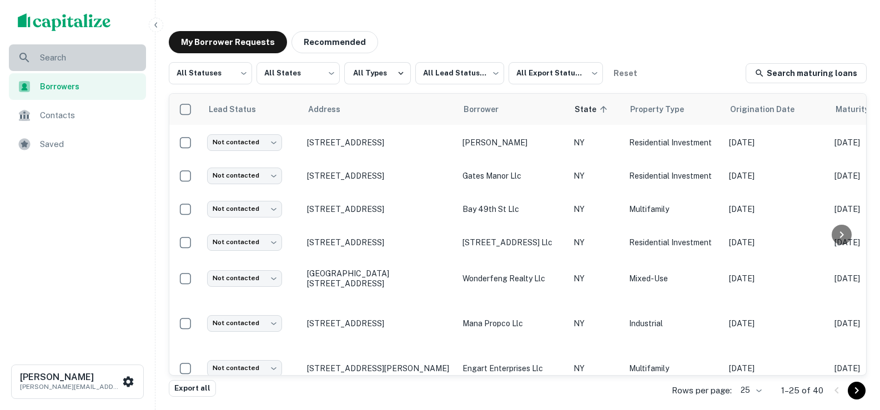
click at [57, 56] on span "Search" at bounding box center [89, 57] width 99 height 13
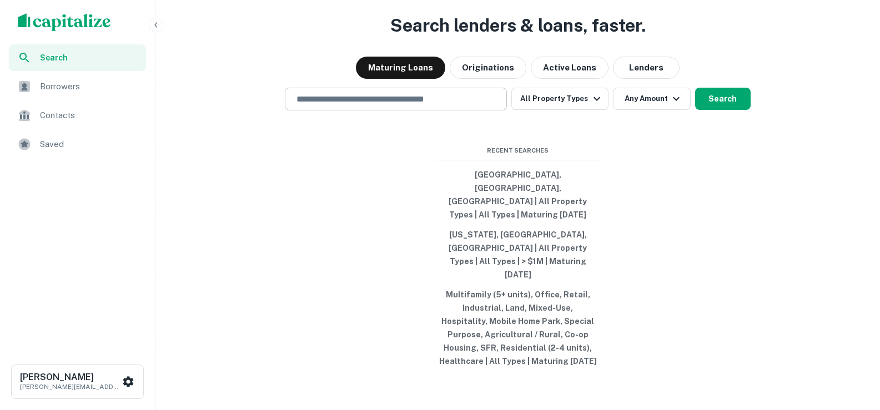
click at [391, 105] on input "text" at bounding box center [396, 99] width 212 height 13
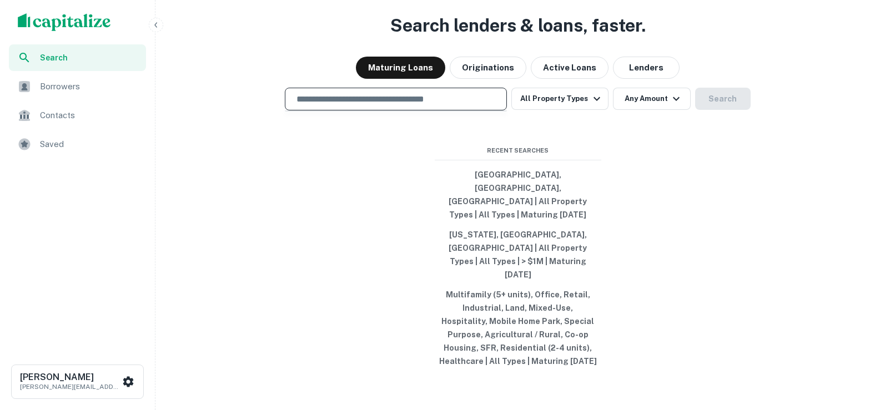
type input "**********"
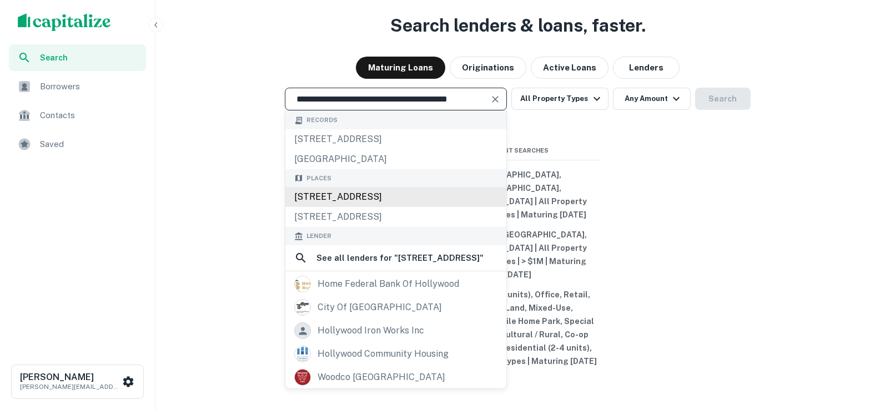
click at [389, 207] on div "[STREET_ADDRESS]" at bounding box center [395, 197] width 221 height 20
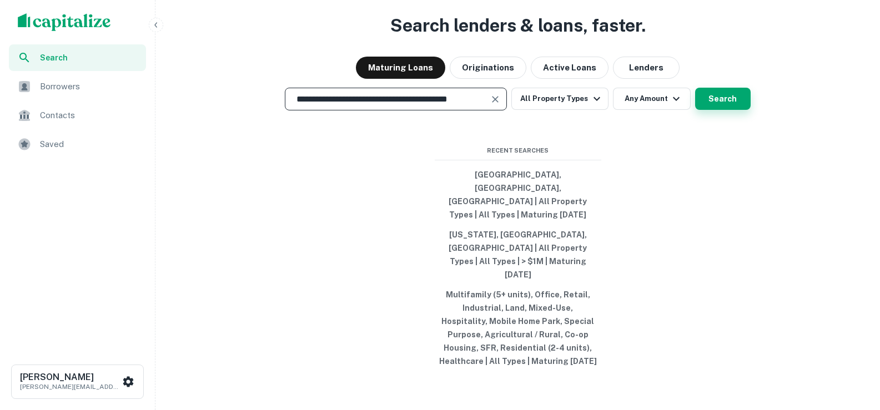
click at [716, 110] on button "Search" at bounding box center [723, 99] width 56 height 22
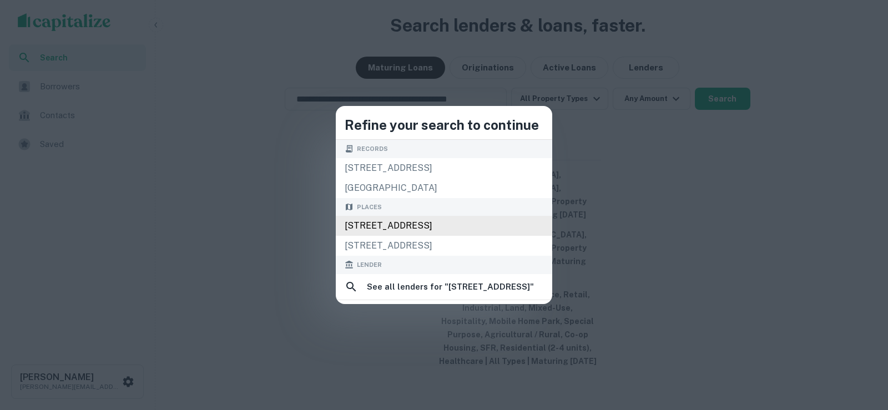
click at [381, 217] on div "[STREET_ADDRESS]" at bounding box center [444, 226] width 217 height 20
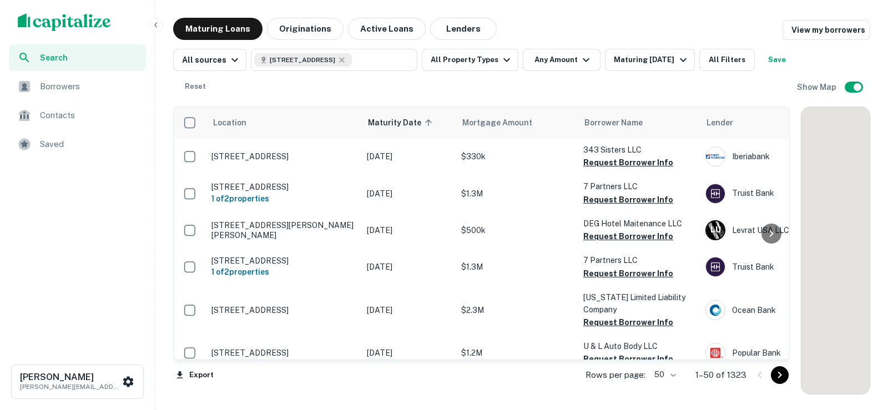
scroll to position [612, 0]
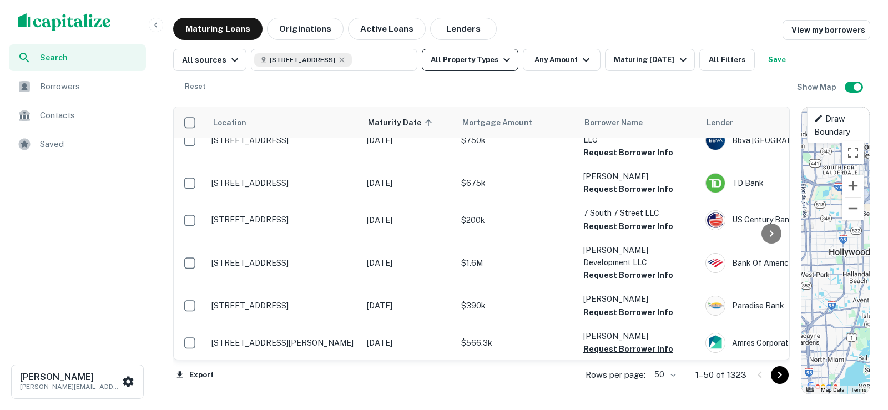
click at [493, 55] on button "All Property Types" at bounding box center [470, 60] width 97 height 22
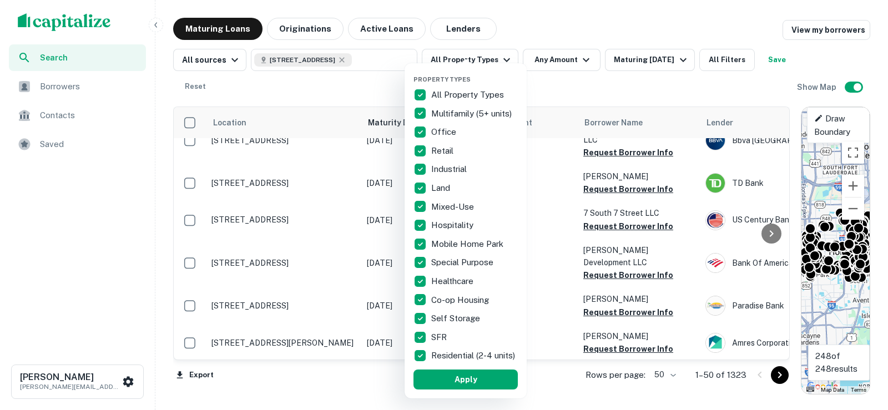
click at [394, 79] on div at bounding box center [444, 205] width 888 height 410
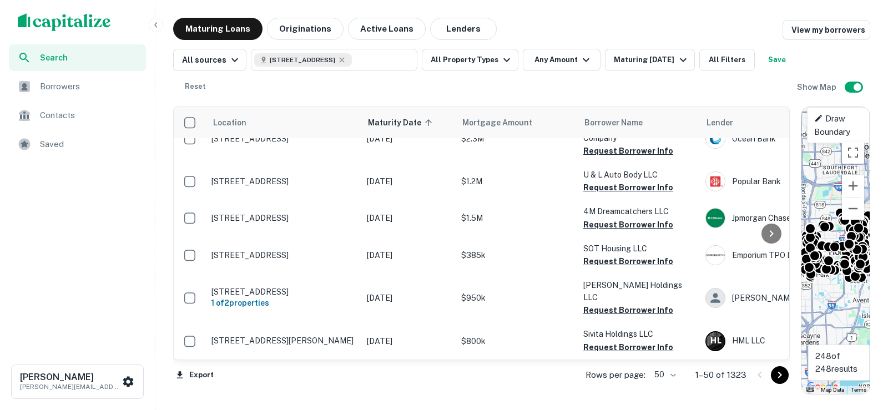
scroll to position [0, 0]
